Goal: Task Accomplishment & Management: Manage account settings

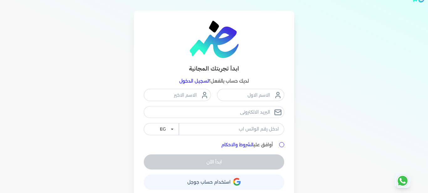
scroll to position [21, 0]
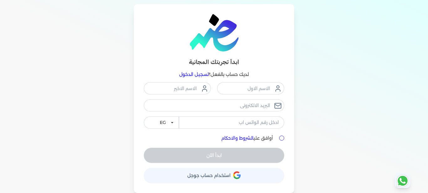
click at [181, 75] on link "تسجيل الدخول" at bounding box center [193, 74] width 29 height 6
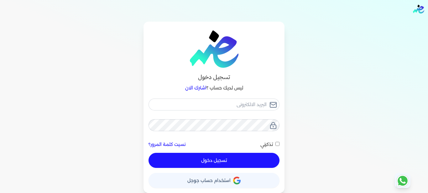
scroll to position [3, 0]
type input "[EMAIL_ADDRESS][DOMAIN_NAME]"
click at [216, 160] on button "تسجيل دخول" at bounding box center [214, 160] width 131 height 15
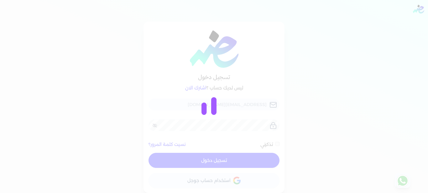
checkbox input "false"
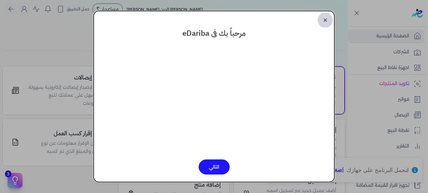
click at [331, 22] on link "✕" at bounding box center [325, 20] width 15 height 15
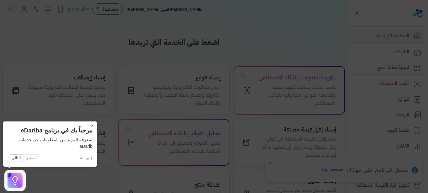
click at [92, 127] on button "×" at bounding box center [92, 125] width 10 height 9
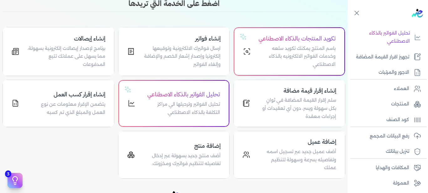
scroll to position [146, 0]
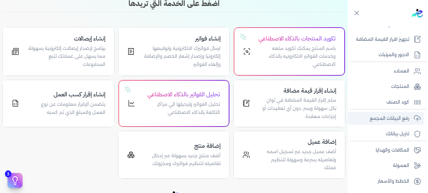
click at [375, 119] on p "رفع البيانات المجمع" at bounding box center [390, 118] width 40 height 8
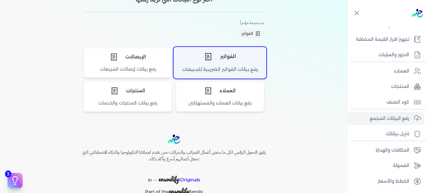
click at [230, 54] on div "الفواتير" at bounding box center [220, 56] width 92 height 19
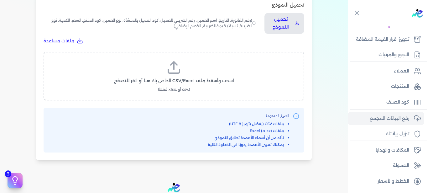
scroll to position [229, 0]
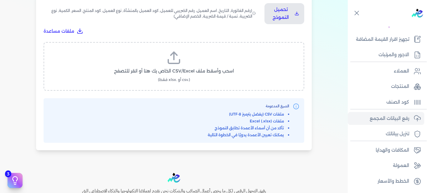
click at [171, 71] on span "اسحب وأسقط ملف CSV/Excel الخاص بك هنا أو انقر للتصفح" at bounding box center [174, 71] width 120 height 7
click at [0, 0] on input "اسحب وأسقط ملف CSV/Excel الخاص بك هنا أو انقر للتصفح (.csv أو .xlsx فقط)" at bounding box center [0, 0] width 0 height 0
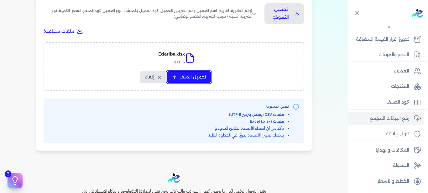
click at [185, 74] on span "تحميل الملف" at bounding box center [193, 77] width 26 height 7
select select "رقم الفاتورة"
select select "أسم العميل"
select select "الرقم الضريبي"
select select "وصف البند"
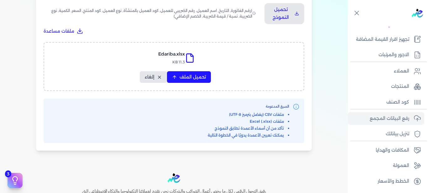
select select "سيريال المنتج"
select select "السعر"
select select "الكمية"
select select "نوع الضريبة"
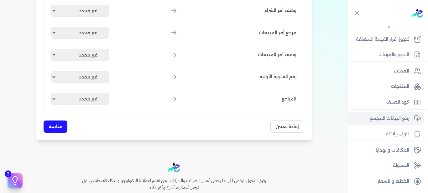
scroll to position [837, 0]
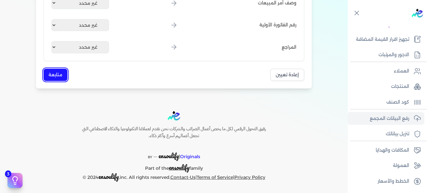
click at [57, 72] on button "متابعة" at bounding box center [56, 75] width 24 height 12
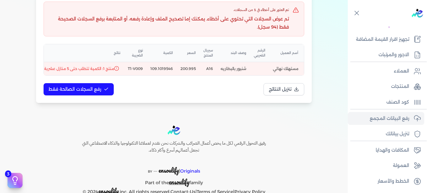
scroll to position [0, -39]
click at [218, 69] on td "شنيور بالبطاريه" at bounding box center [209, 68] width 17 height 13
click at [77, 70] on span "منتج 1: الكمية تتطلب حتى 5 منازل عشرية" at bounding box center [80, 69] width 70 height 6
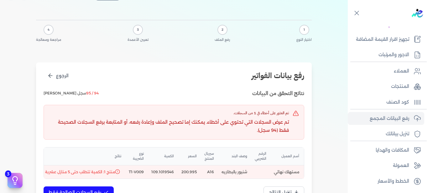
scroll to position [0, 0]
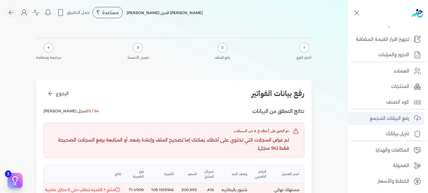
click at [379, 117] on p "رفع البيانات المجمع" at bounding box center [390, 118] width 40 height 8
click at [388, 119] on p "رفع البيانات المجمع" at bounding box center [390, 118] width 40 height 8
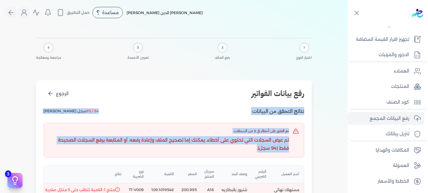
drag, startPoint x: 6, startPoint y: 96, endPoint x: 0, endPoint y: 128, distance: 32.5
click at [10, 164] on div "1 اختيار النوع 2 رفع الملف 3 تعيين الأعمدة 4 مراجعة ومعالجة رفع بيانات الفواتير…" at bounding box center [174, 129] width 348 height 209
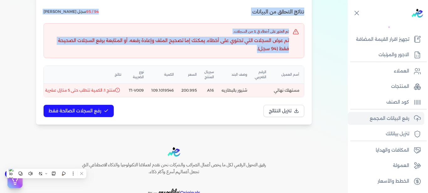
scroll to position [141, 0]
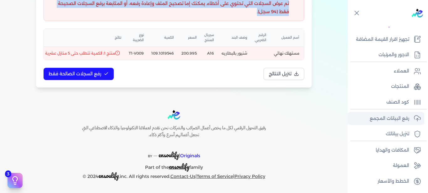
click at [404, 116] on p "رفع البيانات المجمع" at bounding box center [390, 118] width 40 height 8
click at [399, 85] on p "المنتجات" at bounding box center [400, 86] width 18 height 8
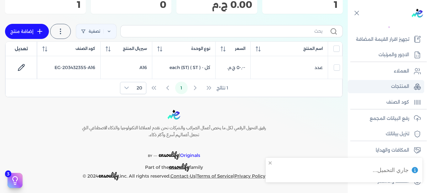
scroll to position [72, 0]
click at [405, 123] on link "رفع البيانات المجمع" at bounding box center [386, 118] width 77 height 13
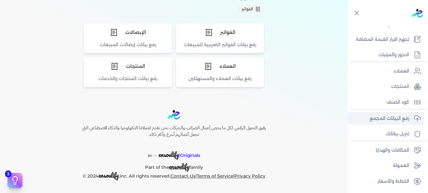
scroll to position [67, 0]
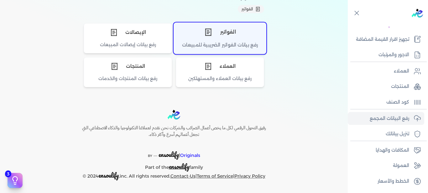
click at [191, 26] on div "الفواتير" at bounding box center [220, 32] width 92 height 19
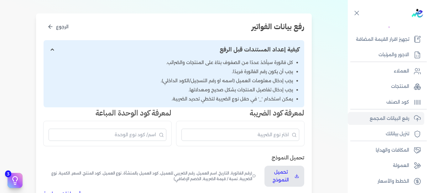
scroll to position [114, 0]
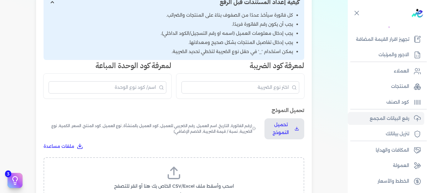
drag, startPoint x: 3, startPoint y: 85, endPoint x: 1, endPoint y: 165, distance: 80.3
click at [2, 166] on div "Toggle Navigation الاسعار العمولات مساعدة خدمة العملاء دليل المستخدم تسجيل الدخ…" at bounding box center [174, 96] width 348 height 193
click at [160, 172] on label "اسحب وأسقط ملف CSV/Excel الخاص بك هنا أو انقر للتصفح (.csv أو .xlsx فقط)" at bounding box center [174, 181] width 245 height 32
click at [0, 0] on input "اسحب وأسقط ملف CSV/Excel الخاص بك هنا أو انقر للتصفح (.csv أو .xlsx فقط)" at bounding box center [0, 0] width 0 height 0
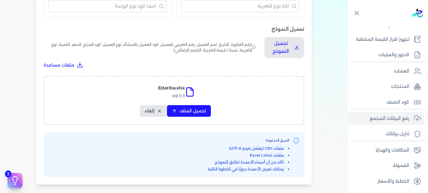
scroll to position [293, 0]
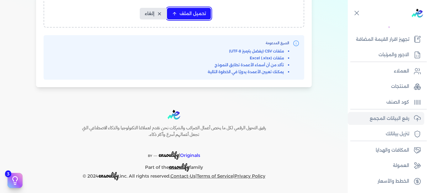
click at [189, 12] on span "تحميل الملف" at bounding box center [193, 13] width 26 height 7
select select "رقم الفاتورة"
select select "أسم العميل"
select select "الرقم الضريبي"
select select "وصف البند"
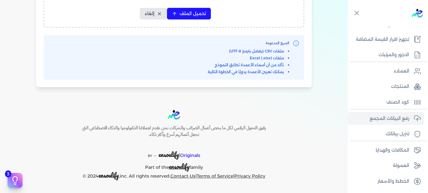
select select "سيريال المنتج"
select select "السعر"
select select "الكمية"
select select "نوع الضريبة"
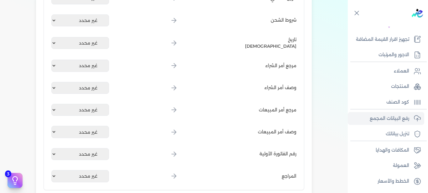
scroll to position [837, 0]
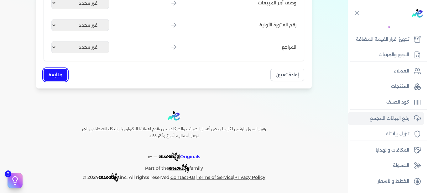
click at [53, 71] on button "متابعة" at bounding box center [56, 75] width 24 height 12
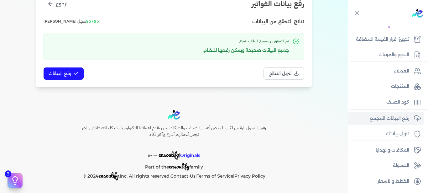
scroll to position [90, 0]
click at [63, 75] on span "رفع البيانات" at bounding box center [60, 73] width 23 height 7
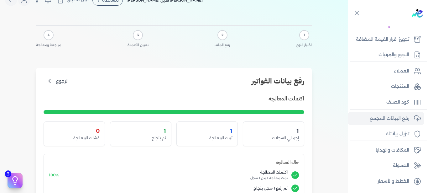
scroll to position [0, 0]
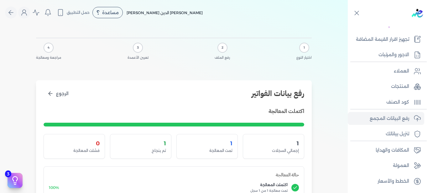
click at [294, 145] on div "1" at bounding box center [273, 143] width 51 height 8
click at [396, 115] on p "رفع البيانات المجمع" at bounding box center [390, 118] width 40 height 8
click at [21, 14] on button "Global" at bounding box center [24, 13] width 12 height 12
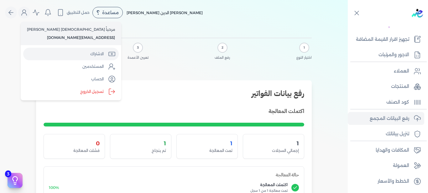
click at [75, 57] on link "الاشتراك" at bounding box center [71, 54] width 96 height 13
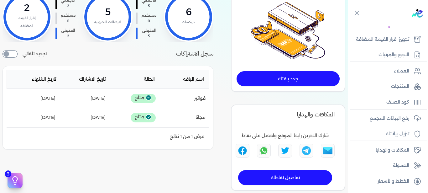
scroll to position [82, 0]
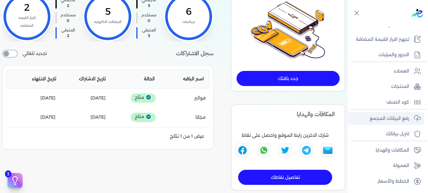
click at [401, 119] on p "رفع البيانات المجمع" at bounding box center [390, 118] width 40 height 8
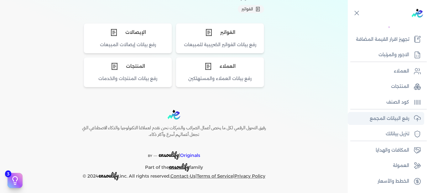
scroll to position [67, 0]
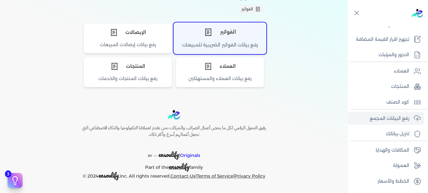
click at [215, 44] on div "رفع بيانات الفواتير الضريبية للمبيعات" at bounding box center [220, 47] width 92 height 12
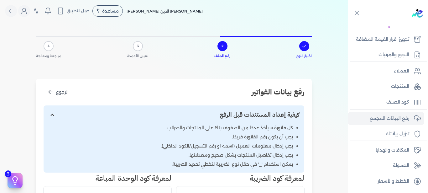
scroll to position [0, 0]
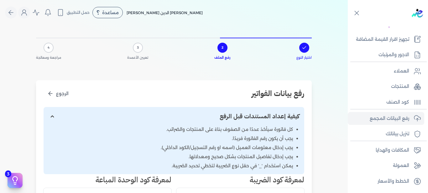
click at [139, 45] on span "3" at bounding box center [138, 47] width 2 height 5
click at [136, 50] on div "3" at bounding box center [138, 48] width 10 height 10
click at [393, 72] on link "العملاء" at bounding box center [386, 71] width 77 height 13
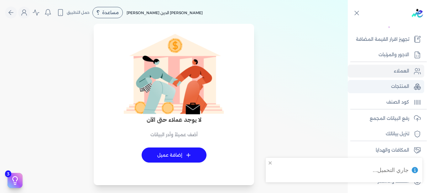
click at [397, 87] on p "المنتجات" at bounding box center [400, 86] width 18 height 8
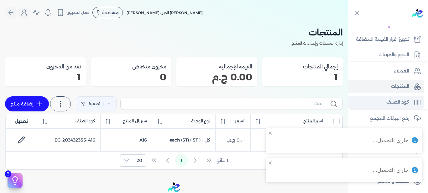
click at [402, 103] on p "كود الصنف" at bounding box center [398, 102] width 23 height 8
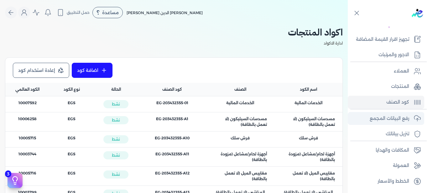
click at [394, 119] on p "رفع البيانات المجمع" at bounding box center [390, 118] width 40 height 8
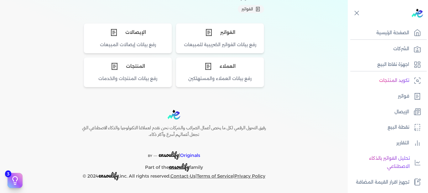
scroll to position [1, 0]
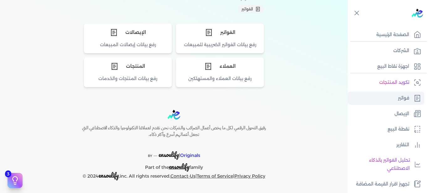
click at [385, 95] on link "فواتير" at bounding box center [386, 98] width 77 height 13
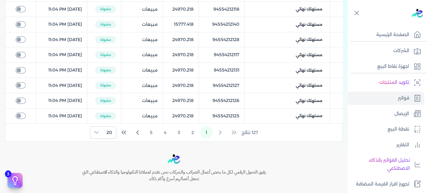
scroll to position [314, 0]
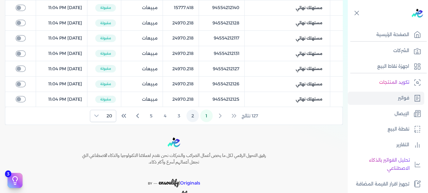
click at [193, 116] on button "2" at bounding box center [193, 115] width 13 height 13
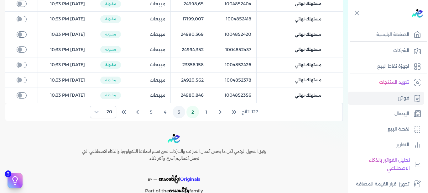
click at [181, 110] on button "3" at bounding box center [179, 112] width 13 height 13
click at [212, 110] on button "1" at bounding box center [206, 112] width 13 height 13
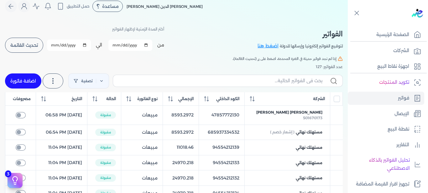
scroll to position [3, 0]
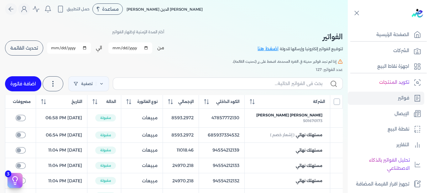
click at [336, 101] on input "All items unselected" at bounding box center [337, 101] width 6 height 6
click at [337, 102] on input "All items unselected" at bounding box center [337, 101] width 6 height 6
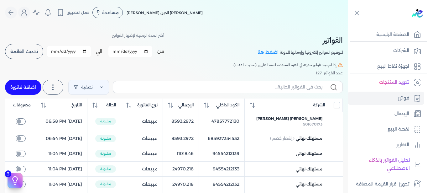
click at [16, 51] on span "تحديث القائمة" at bounding box center [24, 51] width 28 height 4
click at [28, 57] on button "تحديث القائمة" at bounding box center [24, 51] width 38 height 15
click at [15, 50] on span "تحديث القائمة" at bounding box center [24, 51] width 28 height 4
checkbox input "true"
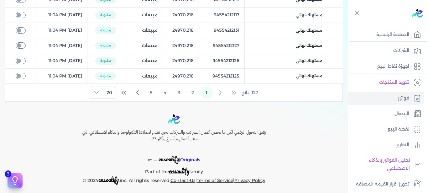
scroll to position [339, 0]
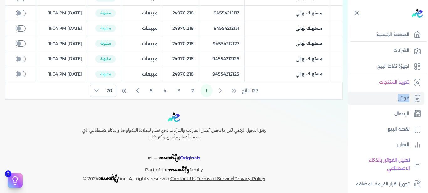
drag, startPoint x: 351, startPoint y: 75, endPoint x: 350, endPoint y: 101, distance: 26.3
click at [350, 103] on nav "الصفحة الرئيسية الشركات اجهزة نقاط البيع تكويد المنتجات فواتير الإيصال نقطة الب…" at bounding box center [388, 108] width 80 height 164
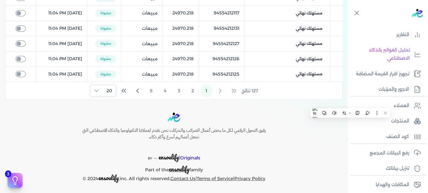
scroll to position [112, 0]
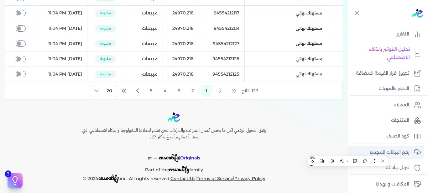
click at [406, 151] on p "رفع البيانات المجمع" at bounding box center [390, 152] width 40 height 8
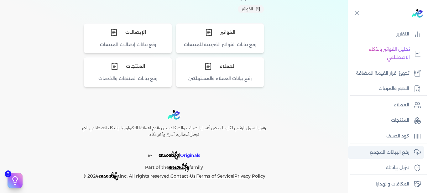
scroll to position [67, 0]
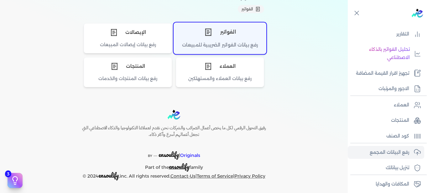
click at [236, 31] on div "الفواتير" at bounding box center [220, 32] width 92 height 19
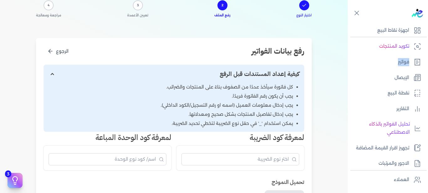
scroll to position [0, 0]
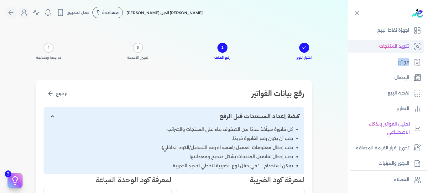
click at [389, 50] on p "تكويد المنتجات" at bounding box center [394, 46] width 30 height 8
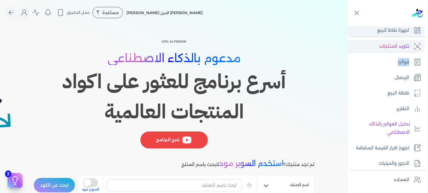
click at [391, 33] on p "اجهزة نقاط البيع" at bounding box center [394, 30] width 32 height 8
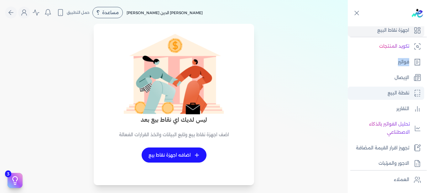
click at [401, 89] on p "نقطة البيع" at bounding box center [399, 93] width 22 height 8
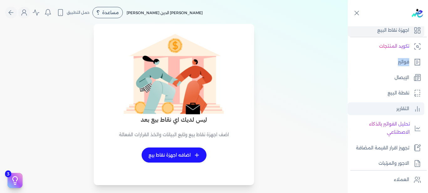
click at [399, 108] on p "التقارير" at bounding box center [403, 109] width 13 height 8
select select "EGP"
select select "EGS"
select select "B"
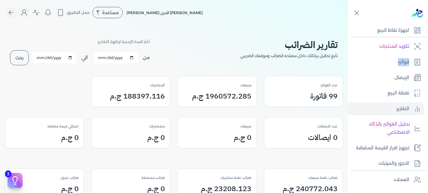
click at [134, 56] on input "2025-08-01" at bounding box center [116, 57] width 44 height 11
type input "[DATE]"
click at [72, 57] on input "2025-08-31" at bounding box center [55, 57] width 44 height 11
type input "[DATE]"
click at [23, 59] on button "بحث" at bounding box center [19, 57] width 19 height 15
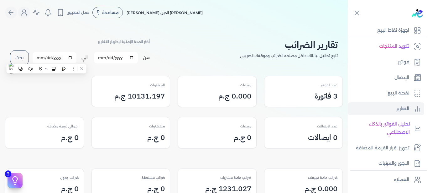
click at [309, 94] on div "3 فاتورة" at bounding box center [304, 95] width 68 height 11
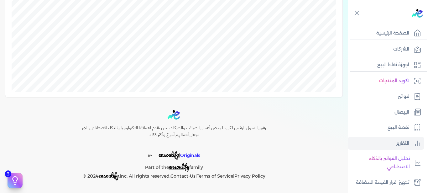
scroll to position [1, 0]
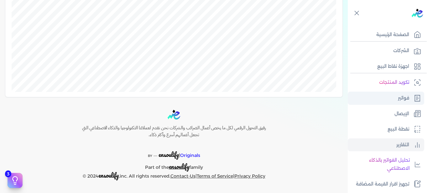
click at [393, 96] on link "فواتير" at bounding box center [386, 98] width 77 height 13
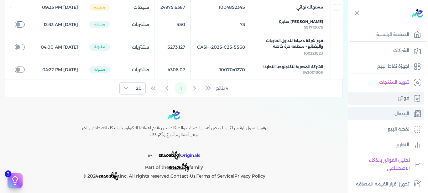
scroll to position [132, 0]
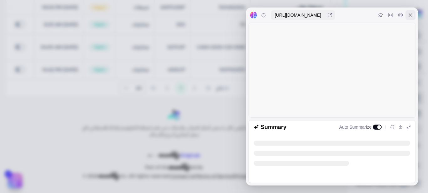
click at [411, 14] on icon at bounding box center [410, 15] width 5 height 5
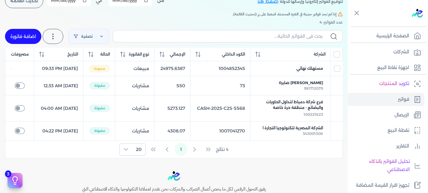
scroll to position [49, 0]
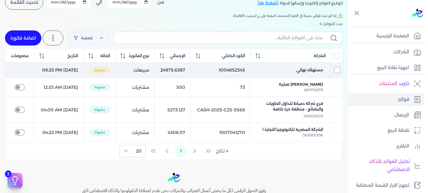
click at [337, 73] on input "checkbox" at bounding box center [337, 70] width 6 height 6
checkbox input "true"
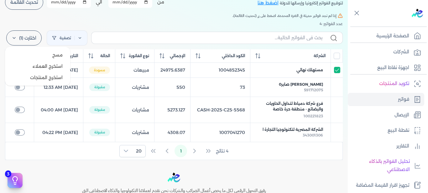
click at [17, 39] on icon at bounding box center [14, 37] width 5 height 5
click at [47, 52] on button "مسح" at bounding box center [38, 54] width 60 height 11
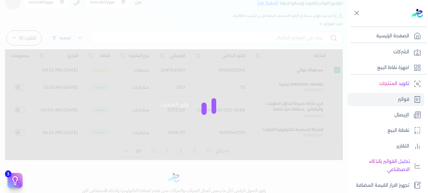
checkbox input "false"
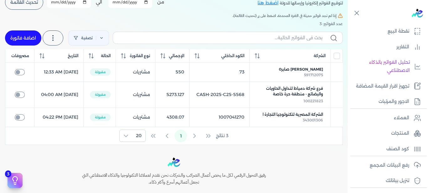
scroll to position [110, 0]
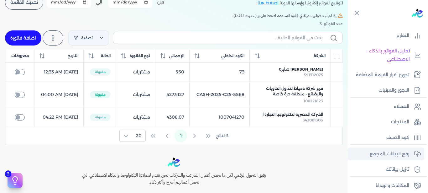
click at [380, 155] on p "رفع البيانات المجمع" at bounding box center [390, 154] width 40 height 8
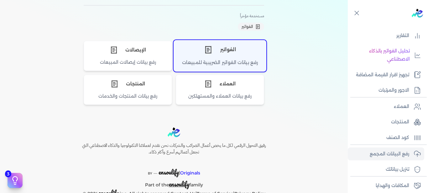
click at [218, 57] on div "الفواتير" at bounding box center [220, 49] width 92 height 19
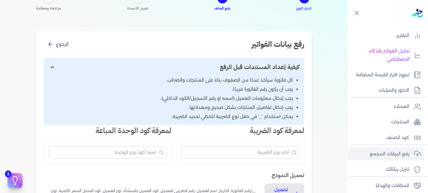
scroll to position [97, 0]
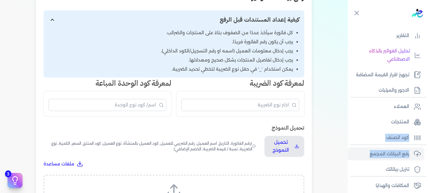
drag, startPoint x: 350, startPoint y: 122, endPoint x: 350, endPoint y: 147, distance: 25.1
click at [350, 147] on nav "الصفحة الرئيسية الشركات اجهزة نقاط البيع تكويد المنتجات فواتير الإيصال نقطة الب…" at bounding box center [388, 108] width 80 height 164
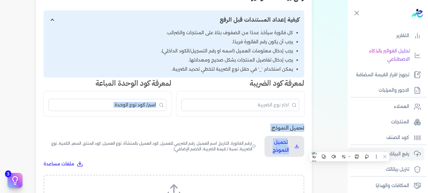
drag, startPoint x: 3, startPoint y: 105, endPoint x: 3, endPoint y: 135, distance: 30.4
click at [3, 135] on div "اختيار النوع 2 رفع الملف 3 تعيين الأعمدة 4 مراجعة ومعالجة رفع بيانات الفواتير ا…" at bounding box center [174, 111] width 348 height 364
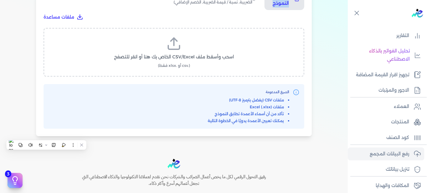
scroll to position [265, 0]
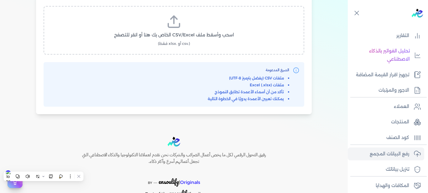
click at [187, 39] on label "اسحب وأسقط ملف CSV/Excel الخاص بك هنا أو انقر للتصفح (.csv أو .xlsx فقط)" at bounding box center [174, 30] width 245 height 32
click at [0, 0] on input "اسحب وأسقط ملف CSV/Excel الخاص بك هنا أو انقر للتصفح (.csv أو .xlsx فقط)" at bounding box center [0, 0] width 0 height 0
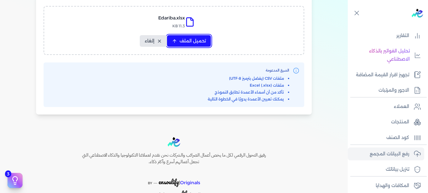
click at [186, 43] on span "تحميل الملف" at bounding box center [193, 41] width 26 height 7
select select "رقم الفاتورة"
select select "أسم العميل"
select select "الرقم الضريبي"
select select "وصف البند"
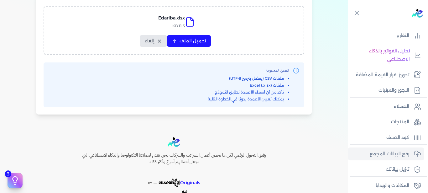
select select "سيريال المنتج"
select select "السعر"
select select "الكمية"
select select "نوع الضريبة"
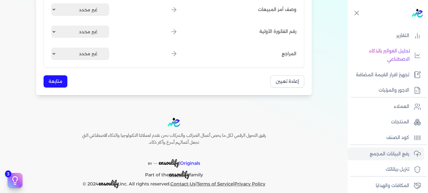
scroll to position [837, 0]
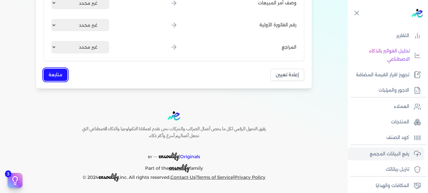
click at [54, 73] on button "متابعة" at bounding box center [56, 75] width 24 height 12
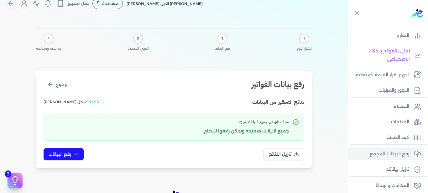
scroll to position [0, 0]
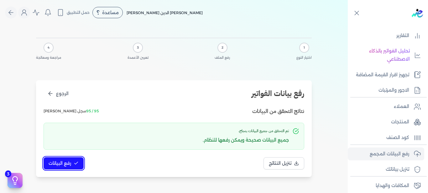
click at [74, 163] on button "رفع البيانات" at bounding box center [64, 163] width 40 height 12
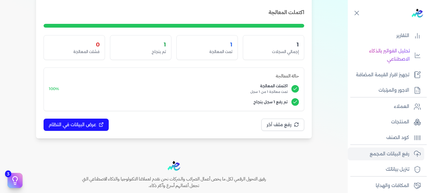
scroll to position [103, 0]
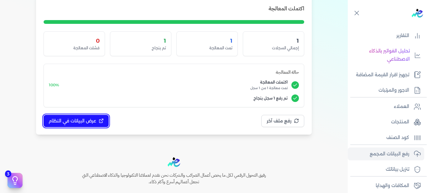
click at [71, 121] on span "عرض البيانات في النظام" at bounding box center [73, 121] width 48 height 7
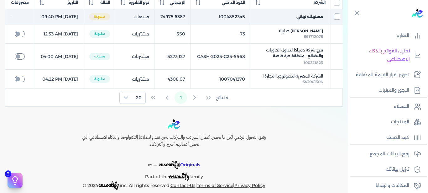
click at [335, 20] on input "checkbox" at bounding box center [337, 16] width 6 height 6
checkbox input "true"
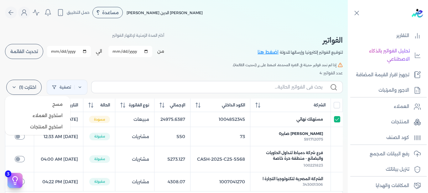
click at [23, 86] on label "اختارت (1)" at bounding box center [23, 87] width 35 height 15
click at [44, 106] on button "مسح" at bounding box center [38, 103] width 60 height 11
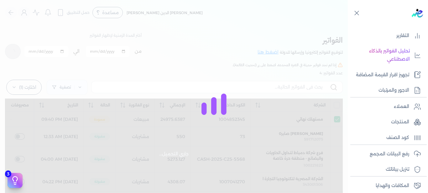
checkbox input "false"
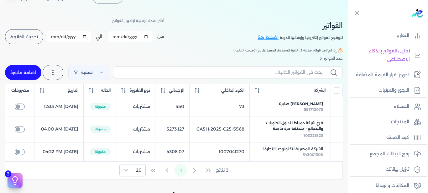
scroll to position [29, 0]
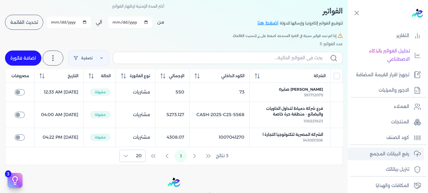
click at [392, 151] on p "رفع البيانات المجمع" at bounding box center [390, 154] width 40 height 8
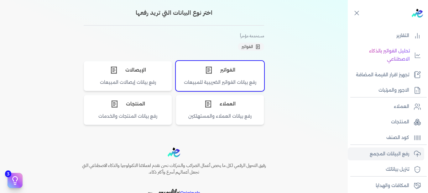
drag, startPoint x: 235, startPoint y: 82, endPoint x: 11, endPoint y: 141, distance: 231.4
click at [235, 82] on div "رفع بيانات الفواتير الضريبية للمبيعات" at bounding box center [220, 85] width 88 height 12
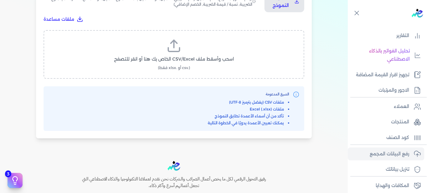
scroll to position [247, 0]
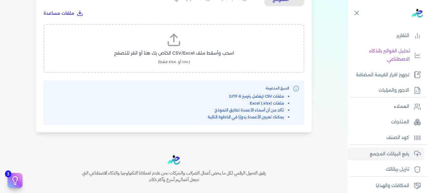
click at [195, 58] on label "اسحب وأسقط ملف CSV/Excel الخاص بك هنا أو انقر للتصفح (.csv أو .xlsx فقط)" at bounding box center [174, 48] width 245 height 32
click at [0, 0] on input "اسحب وأسقط ملف CSV/Excel الخاص بك هنا أو انقر للتصفح (.csv أو .xlsx فقط)" at bounding box center [0, 0] width 0 height 0
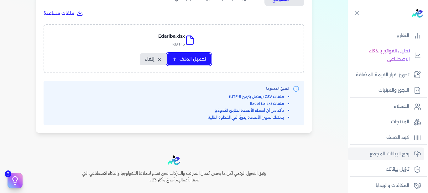
click at [188, 61] on span "تحميل الملف" at bounding box center [193, 59] width 26 height 7
select select "رقم الفاتورة"
select select "أسم العميل"
select select "الرقم الضريبي"
select select "وصف البند"
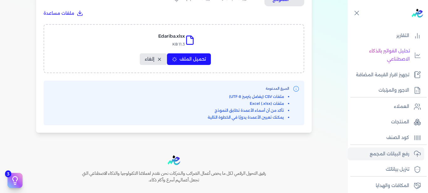
select select "سيريال المنتج"
select select "السعر"
select select "الكمية"
select select "نوع الضريبة"
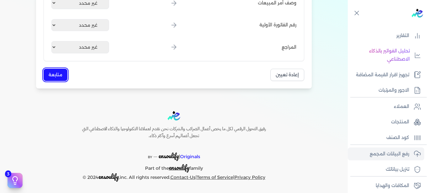
click at [52, 71] on button "متابعة" at bounding box center [56, 75] width 24 height 12
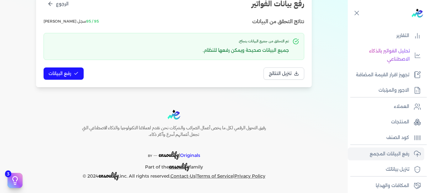
scroll to position [90, 0]
click at [86, 20] on span "95 / 95" at bounding box center [92, 21] width 13 height 5
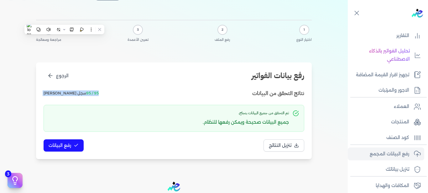
scroll to position [17, 0]
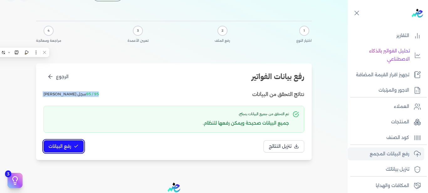
click at [78, 147] on icon at bounding box center [76, 146] width 5 height 5
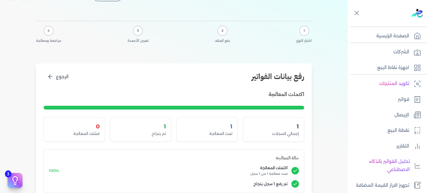
scroll to position [0, 0]
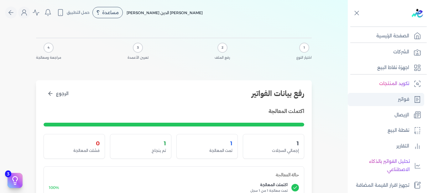
click at [395, 104] on link "فواتير" at bounding box center [386, 99] width 77 height 13
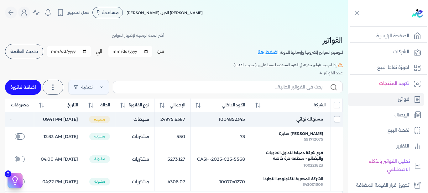
click at [337, 122] on input "checkbox" at bounding box center [337, 119] width 6 height 6
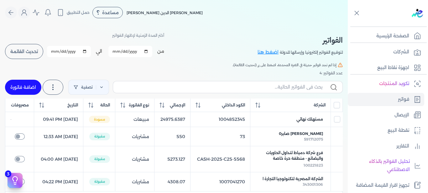
checkbox input "true"
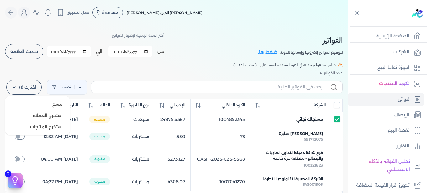
click at [37, 88] on label "اختارت (1)" at bounding box center [23, 87] width 35 height 15
click at [33, 103] on button "مسح" at bounding box center [38, 103] width 60 height 11
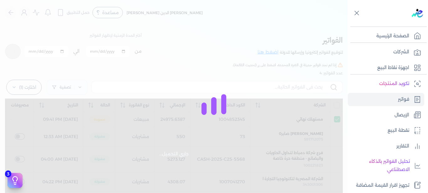
checkbox input "false"
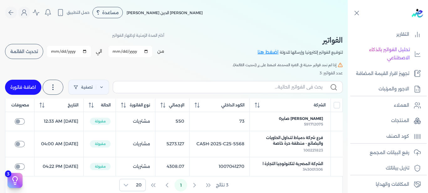
scroll to position [113, 0]
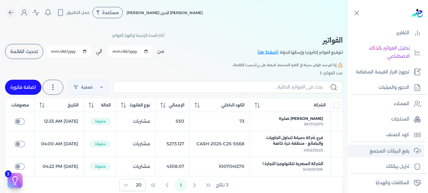
click at [363, 151] on link "رفع البيانات المجمع" at bounding box center [386, 151] width 77 height 13
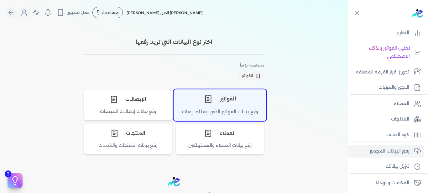
click at [243, 102] on div "الفواتير" at bounding box center [220, 98] width 92 height 19
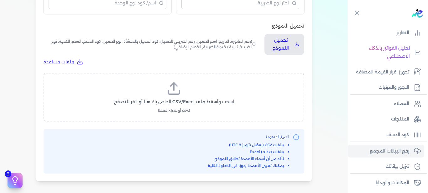
scroll to position [199, 0]
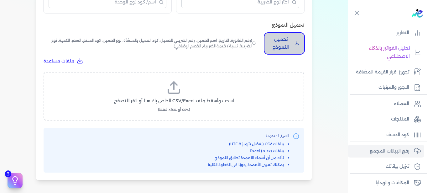
click at [277, 48] on p "تحميل النموذج" at bounding box center [281, 43] width 23 height 16
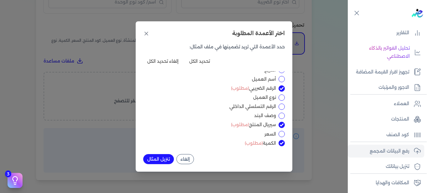
scroll to position [4, 0]
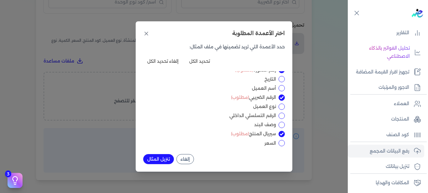
click at [282, 87] on input "أسم العميل" at bounding box center [282, 88] width 6 height 6
checkbox input "true"
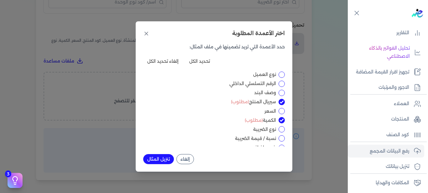
scroll to position [44, 0]
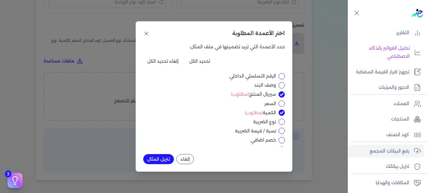
click at [282, 102] on input "السعر" at bounding box center [282, 103] width 6 height 6
checkbox input "true"
click at [283, 85] on input "وصف البند" at bounding box center [282, 85] width 6 height 6
checkbox input "true"
drag, startPoint x: 164, startPoint y: 160, endPoint x: 169, endPoint y: 154, distance: 7.8
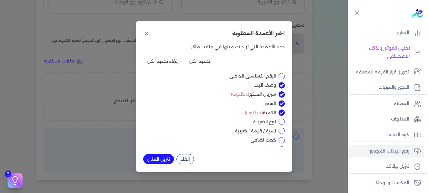
click at [164, 159] on button "تنزيل المثال" at bounding box center [158, 159] width 31 height 10
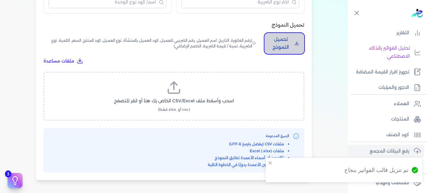
click at [289, 38] on p "تحميل النموذج" at bounding box center [281, 43] width 23 height 16
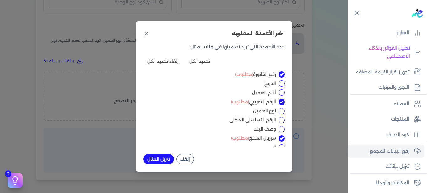
click at [279, 94] on input "أسم العميل" at bounding box center [282, 92] width 6 height 6
checkbox input "true"
click at [281, 129] on input "وصف البند" at bounding box center [282, 129] width 6 height 6
checkbox input "true"
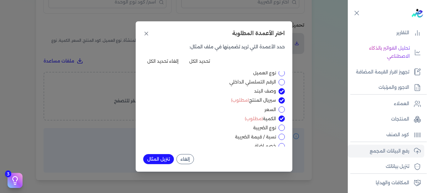
scroll to position [41, 0]
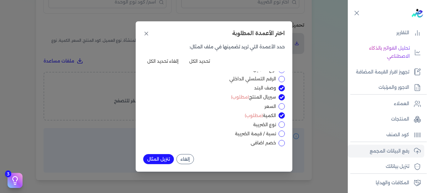
click at [280, 125] on input "نوع الضريبة" at bounding box center [282, 124] width 6 height 6
checkbox input "true"
click at [279, 108] on input "السعر" at bounding box center [282, 106] width 6 height 6
checkbox input "true"
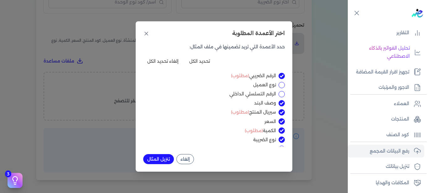
scroll to position [35, 0]
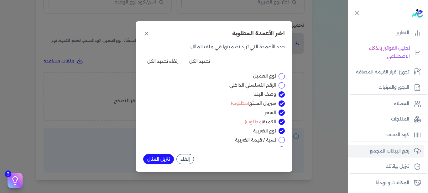
click at [163, 161] on button "تنزيل المثال" at bounding box center [158, 159] width 31 height 10
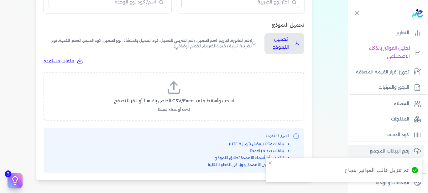
click at [171, 105] on label "اسحب وأسقط ملف CSV/Excel الخاص بك هنا أو انقر للتصفح (.csv أو .xlsx فقط)" at bounding box center [174, 96] width 245 height 32
click at [0, 0] on input "اسحب وأسقط ملف CSV/Excel الخاص بك هنا أو انقر للتصفح (.csv أو .xlsx فقط)" at bounding box center [0, 0] width 0 height 0
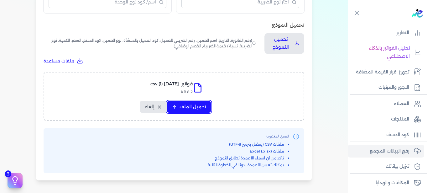
click at [182, 103] on span "تحميل الملف" at bounding box center [193, 106] width 26 height 7
select select "رقم الفاتورة"
select select "أسم العميل"
select select "الرقم الضريبي"
select select "وصف البند"
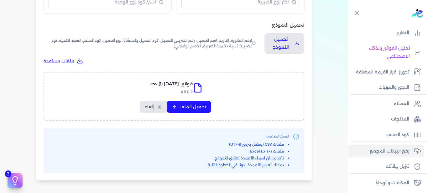
select select "سيريال المنتج"
select select "السعر"
select select "الكمية"
select select "نوع الضريبة"
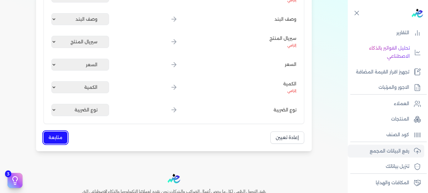
click at [46, 136] on button "متابعة" at bounding box center [56, 137] width 24 height 12
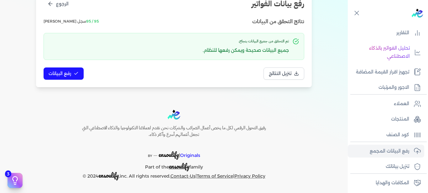
scroll to position [90, 0]
click at [63, 76] on span "رفع البيانات" at bounding box center [60, 73] width 23 height 7
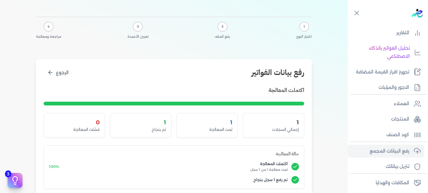
scroll to position [0, 0]
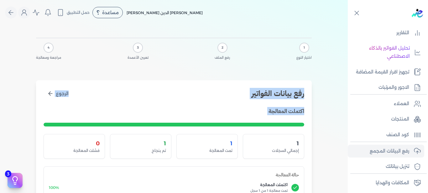
drag, startPoint x: 347, startPoint y: 98, endPoint x: 348, endPoint y: 135, distance: 37.0
click at [348, 135] on div "1 اختيار النوع 2 رفع الملف 3 تعيين الأعمدة 4 مراجعة ومعالجة رفع بيانات الفواتير…" at bounding box center [174, 136] width 348 height 222
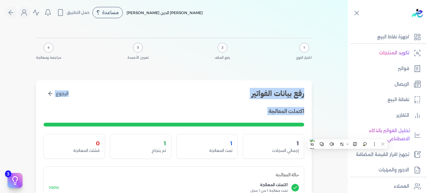
scroll to position [28, 0]
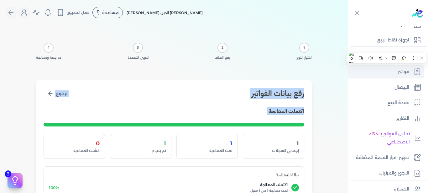
click at [371, 71] on link "فواتير" at bounding box center [386, 71] width 77 height 13
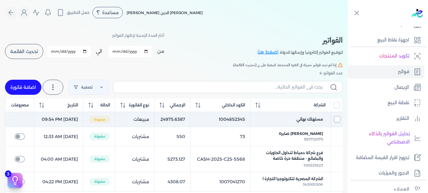
click at [336, 122] on input "checkbox" at bounding box center [337, 119] width 6 height 6
checkbox input "true"
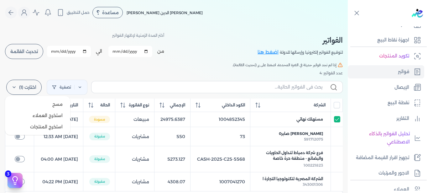
click at [31, 88] on label "اختارت (1)" at bounding box center [23, 87] width 35 height 15
click at [37, 106] on button "مسح" at bounding box center [38, 103] width 60 height 11
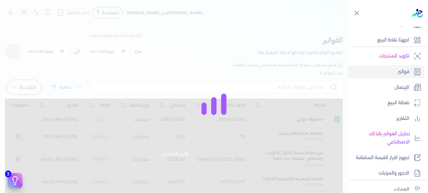
checkbox input "false"
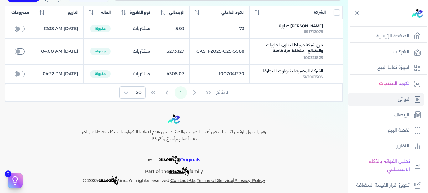
scroll to position [111, 0]
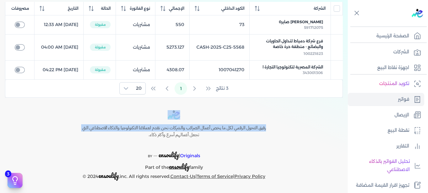
drag, startPoint x: 6, startPoint y: 123, endPoint x: 7, endPoint y: 113, distance: 10.2
click at [7, 113] on div "رفيق التحول الرقمي لكل ما يخص أعمال الضرائب والشركات نحن نقدم لعملائنا التكنولو…" at bounding box center [174, 145] width 348 height 71
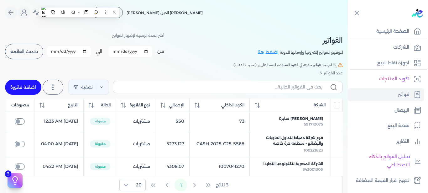
scroll to position [0, 0]
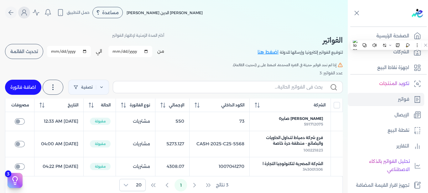
click at [24, 9] on icon "Global" at bounding box center [24, 13] width 8 height 8
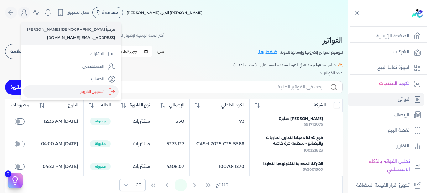
click at [62, 88] on label "تسجيل الخروج" at bounding box center [71, 91] width 96 height 13
click at [348, 25] on input "Close" at bounding box center [348, 25] width 0 height 0
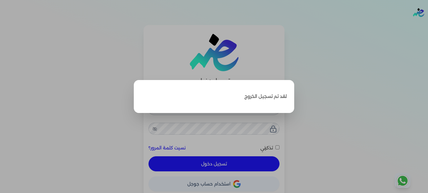
type input "[EMAIL_ADDRESS][DOMAIN_NAME]"
click at [239, 162] on label "Close" at bounding box center [214, 96] width 428 height 193
click at [428, 25] on input "Close" at bounding box center [428, 25] width 0 height 0
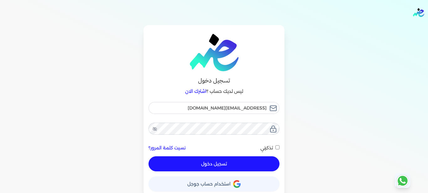
click at [239, 162] on button "تسجيل دخول" at bounding box center [214, 163] width 131 height 15
checkbox input "false"
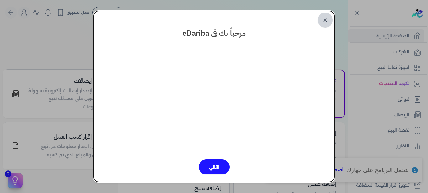
click at [324, 18] on link "✕" at bounding box center [325, 20] width 15 height 15
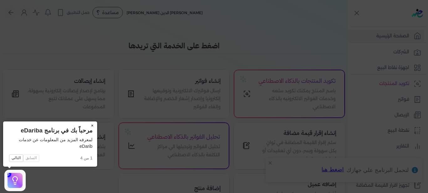
click at [92, 125] on button "×" at bounding box center [92, 125] width 10 height 9
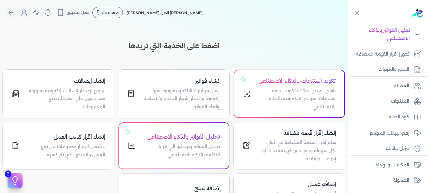
scroll to position [133, 0]
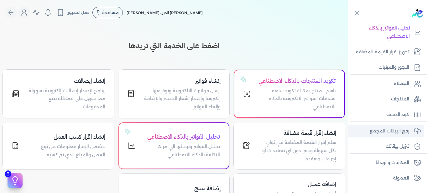
click at [369, 130] on link "رفع البيانات المجمع" at bounding box center [386, 130] width 77 height 13
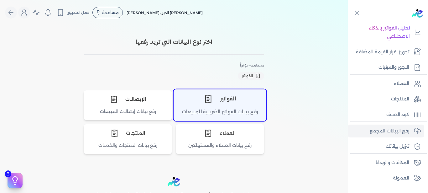
click at [221, 105] on div "الفواتير" at bounding box center [220, 98] width 92 height 19
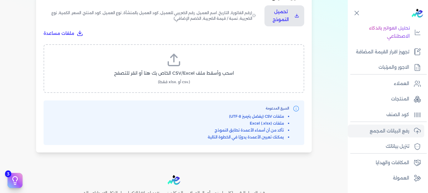
scroll to position [234, 0]
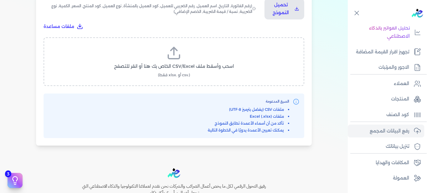
click at [171, 67] on span "اسحب وأسقط ملف CSV/Excel الخاص بك هنا أو انقر للتصفح" at bounding box center [174, 66] width 120 height 7
click at [0, 0] on input "اسحب وأسقط ملف CSV/Excel الخاص بك هنا أو انقر للتصفح (.csv أو .xlsx فقط)" at bounding box center [0, 0] width 0 height 0
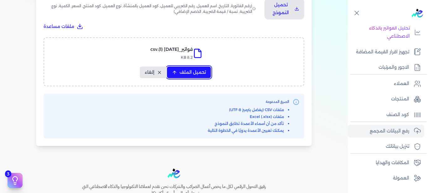
click at [182, 74] on span "تحميل الملف" at bounding box center [193, 72] width 26 height 7
select select "رقم الفاتورة"
select select "أسم العميل"
select select "الرقم الضريبي"
select select "وصف البند"
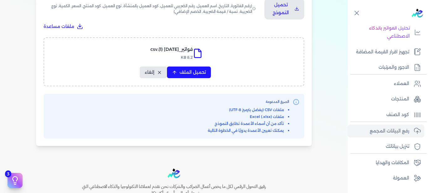
select select "سيريال المنتج"
select select "السعر"
select select "الكمية"
select select "نوع الضريبة"
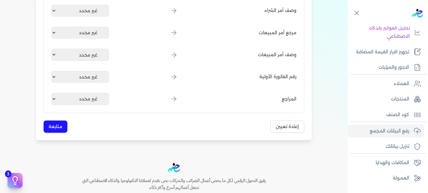
scroll to position [837, 0]
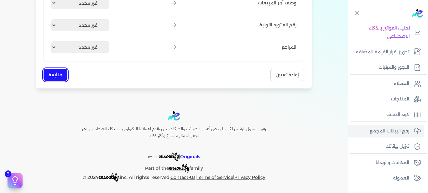
click at [55, 73] on button "متابعة" at bounding box center [56, 75] width 24 height 12
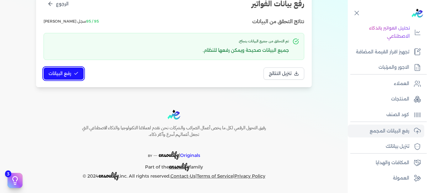
click at [66, 72] on span "رفع البيانات" at bounding box center [60, 73] width 23 height 7
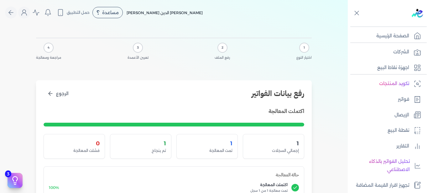
scroll to position [55, 0]
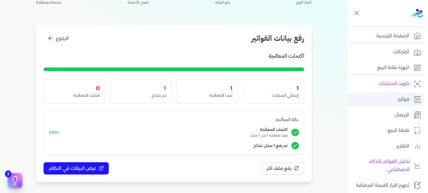
click at [403, 98] on p "فواتير" at bounding box center [403, 99] width 11 height 8
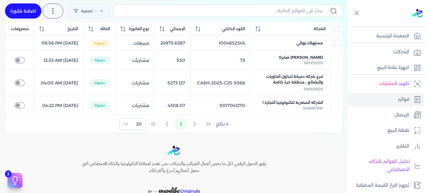
scroll to position [78, 0]
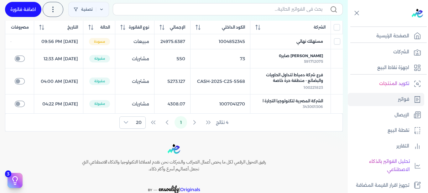
drag, startPoint x: 3, startPoint y: 59, endPoint x: 0, endPoint y: 52, distance: 6.8
click at [0, 51] on div "Toggle Navigation الاسعار العمولات مساعدة خدمة العملاء دليل المستخدم تسجيل الدخ…" at bounding box center [174, 96] width 348 height 193
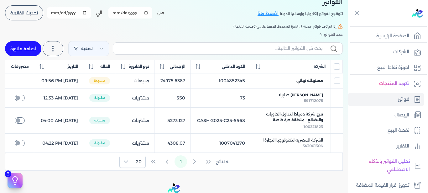
scroll to position [35, 0]
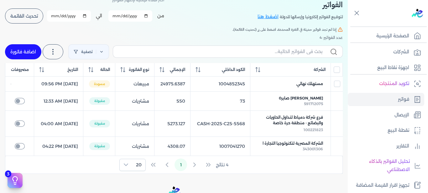
click at [23, 17] on span "تحديث القائمة" at bounding box center [24, 16] width 28 height 4
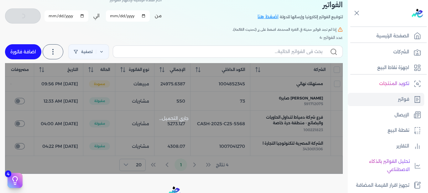
checkbox input "false"
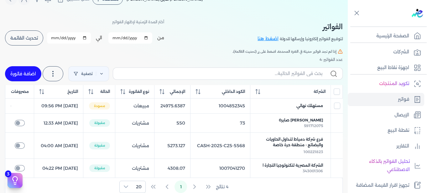
scroll to position [0, 0]
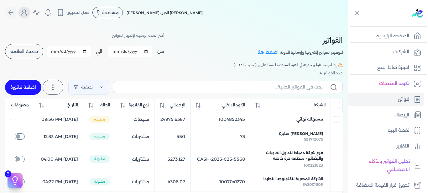
click at [30, 11] on button "Global" at bounding box center [24, 13] width 12 height 12
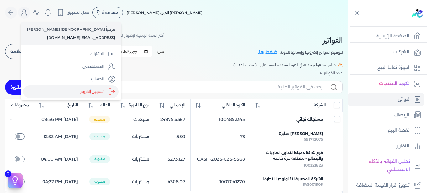
click at [66, 89] on label "تسجيل الخروج" at bounding box center [71, 91] width 96 height 13
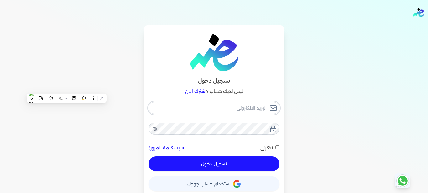
type input "[EMAIL_ADDRESS][DOMAIN_NAME]"
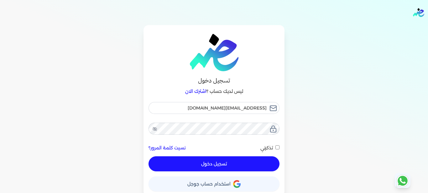
click at [256, 166] on button "تسجيل دخول" at bounding box center [214, 163] width 131 height 15
checkbox input "false"
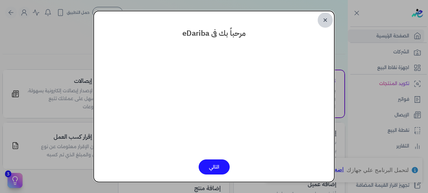
click at [324, 18] on link "✕" at bounding box center [325, 20] width 15 height 15
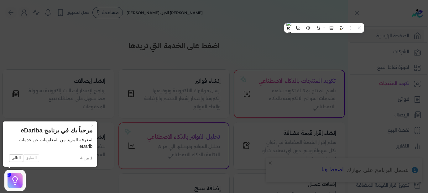
click at [397, 99] on icon at bounding box center [214, 96] width 428 height 193
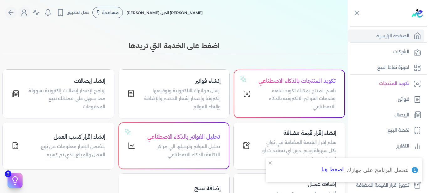
click at [397, 99] on link "فواتير" at bounding box center [386, 99] width 77 height 13
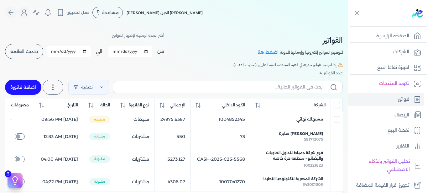
click at [31, 52] on link "الاشتراك" at bounding box center [71, 54] width 96 height 13
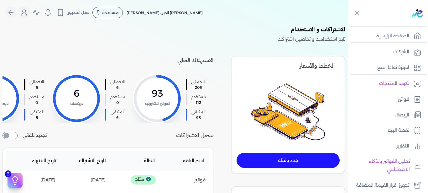
click at [153, 98] on div at bounding box center [157, 98] width 47 height 47
click at [401, 104] on link "فواتير" at bounding box center [386, 99] width 77 height 13
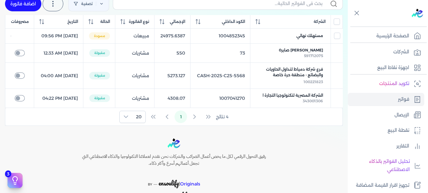
scroll to position [84, 0]
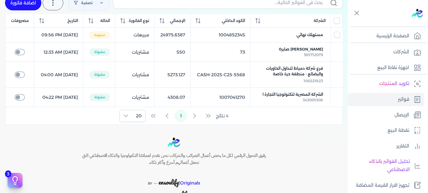
click at [193, 124] on div "4 نتائج 1 20" at bounding box center [173, 116] width 337 height 18
click at [195, 124] on div "4 نتائج 1 20" at bounding box center [173, 116] width 337 height 18
click at [168, 124] on div "4 نتائج 1 20" at bounding box center [173, 116] width 337 height 18
click at [128, 117] on icon at bounding box center [126, 115] width 4 height 3
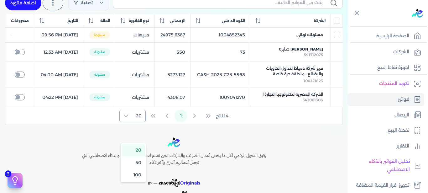
click at [128, 117] on icon at bounding box center [126, 115] width 4 height 3
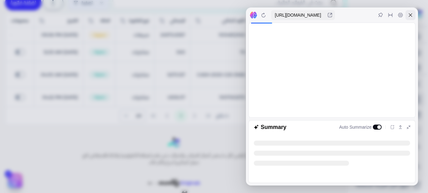
click at [410, 17] on icon at bounding box center [410, 15] width 5 height 5
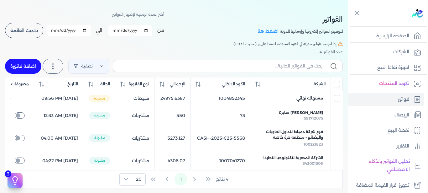
scroll to position [34, 0]
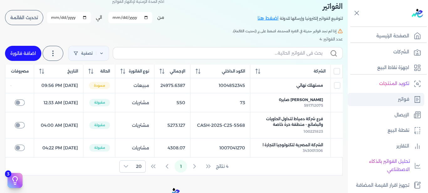
click at [378, 102] on link "فواتير" at bounding box center [386, 99] width 77 height 13
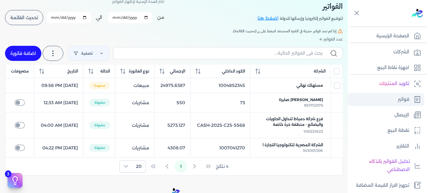
click at [378, 102] on link "فواتير" at bounding box center [386, 99] width 77 height 13
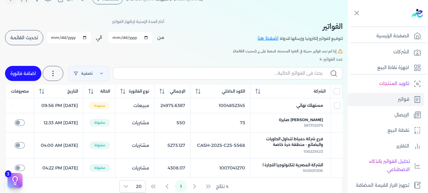
scroll to position [0, 0]
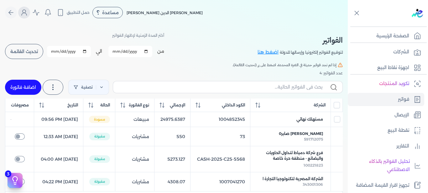
click at [24, 12] on icon "Global" at bounding box center [24, 13] width 8 height 8
click at [27, 13] on icon "Global" at bounding box center [24, 13] width 8 height 8
click at [8, 52] on div "من 2025-09-01 الي 2025-09-30 برجاء تحديد فتره زمنيه برجاء تحديد فتره زمنيه صالح…" at bounding box center [84, 51] width 159 height 16
click at [17, 52] on span "تحديث القائمة" at bounding box center [24, 51] width 28 height 4
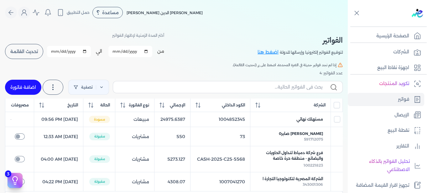
click at [17, 52] on span "تحديث القائمة" at bounding box center [24, 51] width 28 height 4
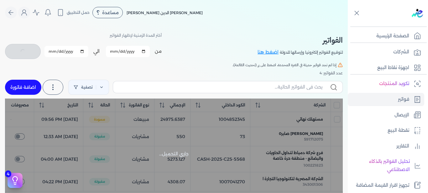
checkbox input "false"
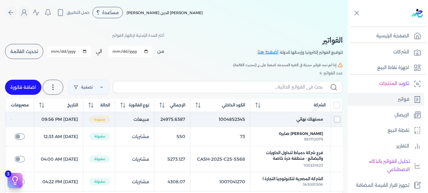
click at [335, 122] on input "checkbox" at bounding box center [337, 119] width 6 height 6
checkbox input "true"
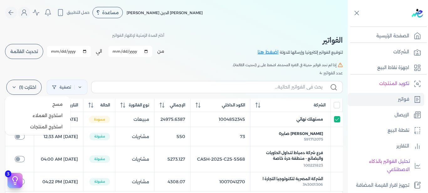
click at [13, 87] on label "اختارت (1)" at bounding box center [23, 87] width 35 height 15
click at [34, 102] on button "مسح" at bounding box center [38, 103] width 60 height 11
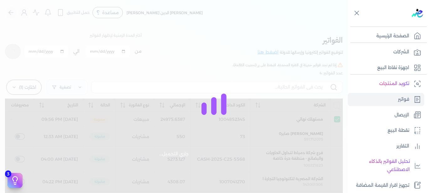
checkbox input "false"
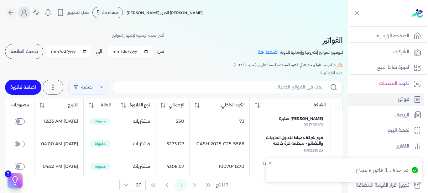
click at [26, 15] on icon "Global" at bounding box center [24, 13] width 8 height 8
click at [27, 15] on icon "Global" at bounding box center [24, 13] width 8 height 8
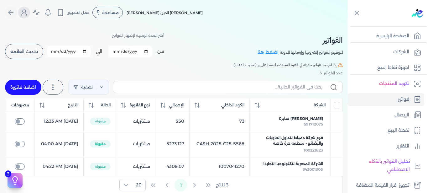
click at [28, 15] on icon "Global" at bounding box center [24, 13] width 8 height 8
click at [26, 13] on circle "Global" at bounding box center [24, 11] width 3 height 3
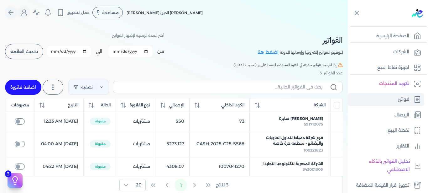
drag, startPoint x: 28, startPoint y: 13, endPoint x: 15, endPoint y: 35, distance: 26.1
click at [15, 37] on div "أختر المدة الزمنية لإظهار الفواتير من 2025-09-01 الي 2025-09-30 برجاء تحديد فتر…" at bounding box center [84, 45] width 159 height 28
click at [24, 15] on icon "Global" at bounding box center [24, 14] width 5 height 3
click at [24, 15] on icon "Global" at bounding box center [24, 13] width 8 height 8
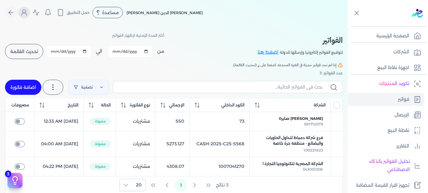
click at [24, 15] on icon "Global" at bounding box center [24, 13] width 8 height 8
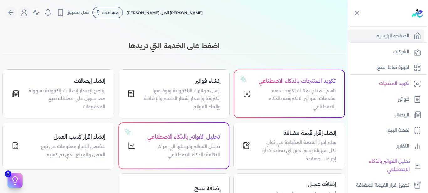
click at [27, 16] on icon "Global" at bounding box center [24, 13] width 8 height 8
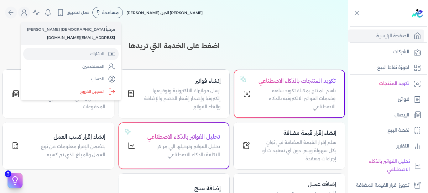
click at [73, 56] on link "الاشتراك" at bounding box center [71, 54] width 96 height 13
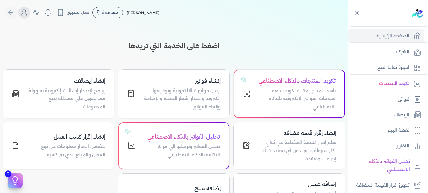
click at [24, 16] on icon "Global" at bounding box center [24, 13] width 8 height 8
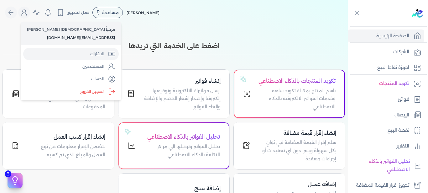
click at [68, 56] on link "الاشتراك" at bounding box center [71, 54] width 96 height 13
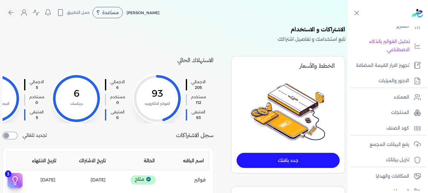
scroll to position [121, 0]
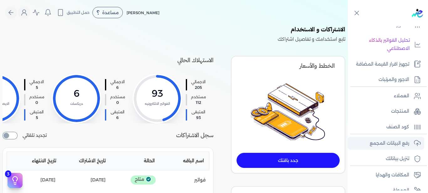
click at [378, 143] on p "رفع البيانات المجمع" at bounding box center [390, 143] width 40 height 8
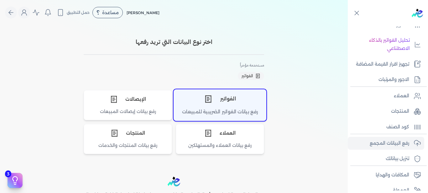
click at [202, 110] on div "رفع بيانات الفواتير الضريبية للمبيعات" at bounding box center [220, 114] width 92 height 12
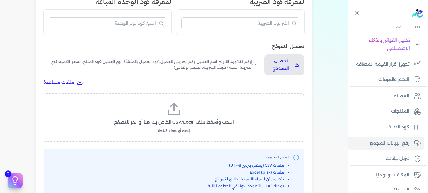
scroll to position [211, 0]
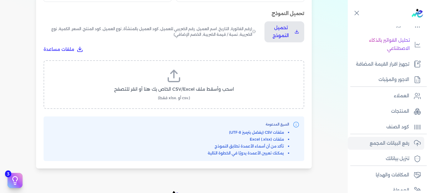
click at [184, 78] on label "اسحب وأسقط ملف CSV/Excel الخاص بك هنا أو انقر للتصفح (.csv أو .xlsx فقط)" at bounding box center [174, 84] width 245 height 32
click at [0, 0] on input "اسحب وأسقط ملف CSV/Excel الخاص بك هنا أو انقر للتصفح (.csv أو .xlsx فقط)" at bounding box center [0, 0] width 0 height 0
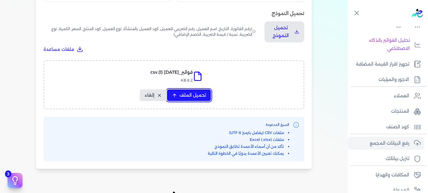
click at [188, 93] on span "تحميل الملف" at bounding box center [193, 95] width 26 height 7
select select "رقم الفاتورة"
select select "أسم العميل"
select select "الرقم الضريبي"
select select "وصف البند"
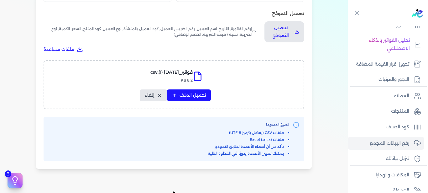
select select "سيريال المنتج"
select select "السعر"
select select "الكمية"
select select "نوع الضريبة"
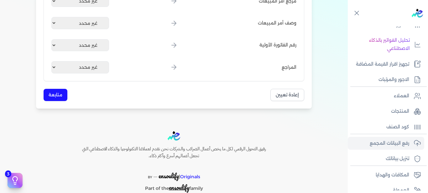
scroll to position [837, 0]
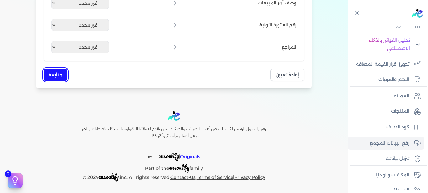
click at [60, 70] on button "متابعة" at bounding box center [56, 75] width 24 height 12
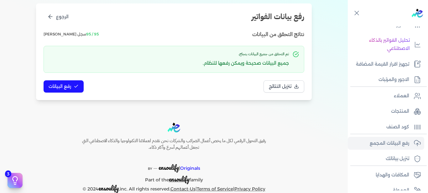
scroll to position [63, 0]
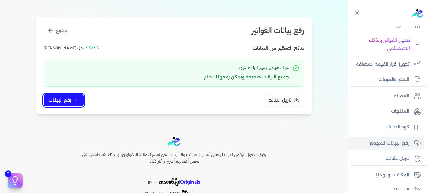
click at [70, 102] on span "رفع البيانات" at bounding box center [60, 100] width 23 height 7
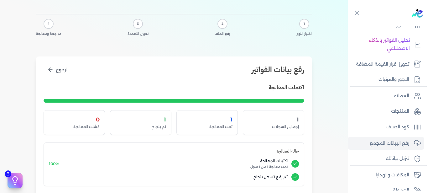
scroll to position [0, 0]
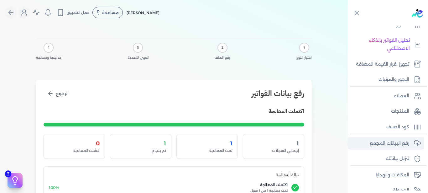
click at [386, 144] on p "رفع البيانات المجمع" at bounding box center [390, 143] width 40 height 8
click at [402, 145] on p "رفع البيانات المجمع" at bounding box center [390, 143] width 40 height 8
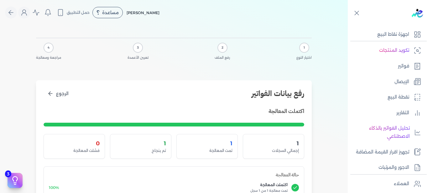
scroll to position [29, 0]
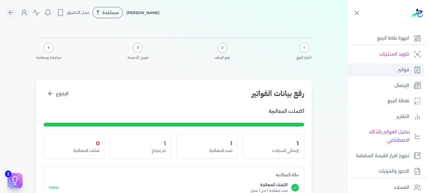
click at [396, 74] on link "فواتير" at bounding box center [386, 69] width 77 height 13
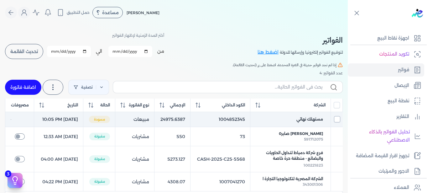
click at [340, 122] on input "checkbox" at bounding box center [337, 119] width 6 height 6
checkbox input "true"
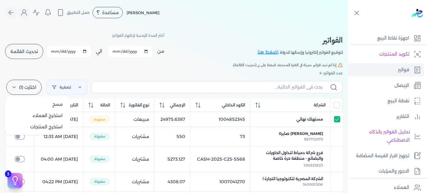
click at [15, 86] on icon at bounding box center [14, 87] width 5 height 5
click at [51, 105] on button "مسح" at bounding box center [38, 103] width 60 height 11
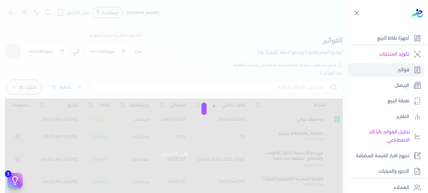
checkbox input "false"
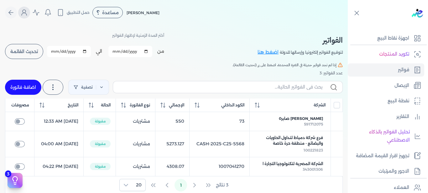
click at [24, 10] on icon "Global" at bounding box center [24, 13] width 8 height 8
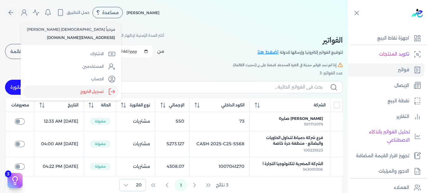
click at [74, 93] on label "تسجيل الخروج" at bounding box center [71, 91] width 96 height 13
click at [348, 25] on input "Close" at bounding box center [348, 25] width 0 height 0
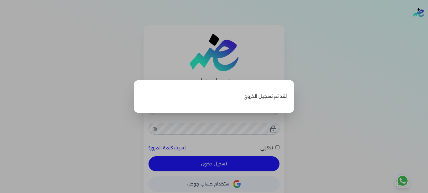
type input "[EMAIL_ADDRESS][DOMAIN_NAME]"
click at [269, 98] on p "لقد تم تسجيل الخروج" at bounding box center [213, 96] width 145 height 18
click at [228, 159] on label "Close" at bounding box center [214, 96] width 428 height 193
click at [428, 25] on input "Close" at bounding box center [428, 25] width 0 height 0
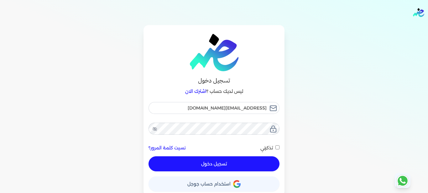
click at [221, 168] on button "تسجيل دخول" at bounding box center [214, 163] width 131 height 15
checkbox input "false"
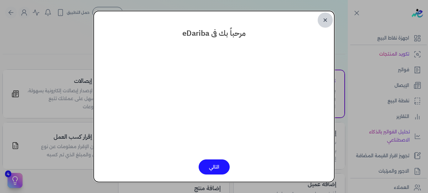
click at [322, 18] on link "✕" at bounding box center [325, 20] width 15 height 15
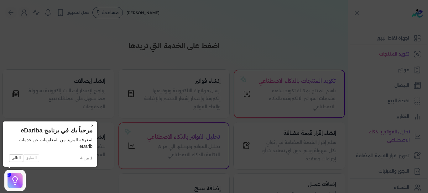
click at [92, 126] on button "×" at bounding box center [92, 125] width 10 height 9
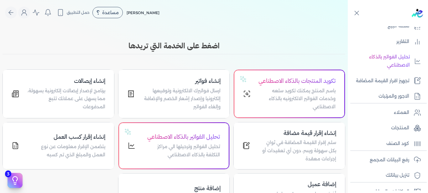
scroll to position [108, 0]
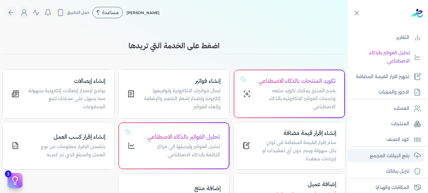
click at [377, 151] on link "رفع البيانات المجمع" at bounding box center [386, 155] width 77 height 13
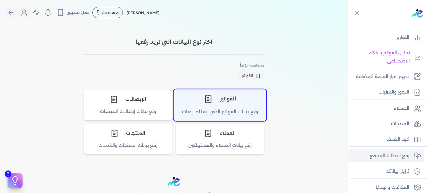
click at [240, 107] on div "الفواتير" at bounding box center [220, 98] width 92 height 19
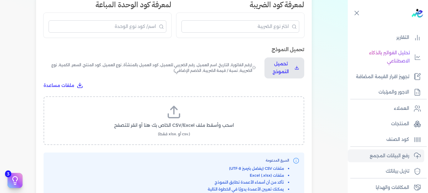
scroll to position [183, 0]
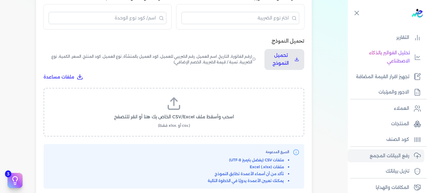
click at [166, 106] on label "اسحب وأسقط ملف CSV/Excel الخاص بك هنا أو انقر للتصفح (.csv أو .xlsx فقط)" at bounding box center [174, 112] width 245 height 32
click at [0, 0] on input "اسحب وأسقط ملف CSV/Excel الخاص بك هنا أو انقر للتصفح (.csv أو .xlsx فقط)" at bounding box center [0, 0] width 0 height 0
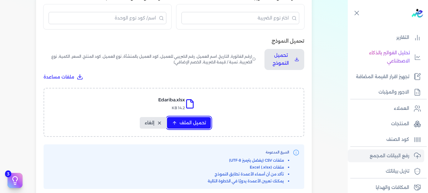
click at [188, 126] on span "تحميل الملف" at bounding box center [193, 122] width 26 height 7
select select "رقم الفاتورة"
select select "أسم العميل"
select select "الرقم الضريبي"
select select "وصف البند"
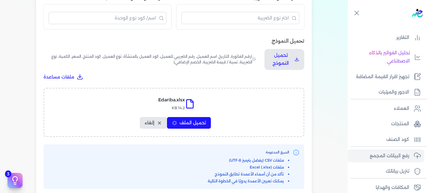
select select "سيريال المنتج"
select select "السعر"
select select "الكمية"
select select "نوع الضريبة"
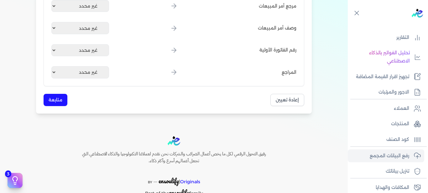
scroll to position [837, 0]
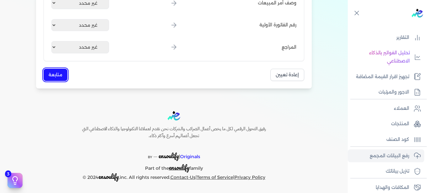
click at [57, 74] on button "متابعة" at bounding box center [56, 75] width 24 height 12
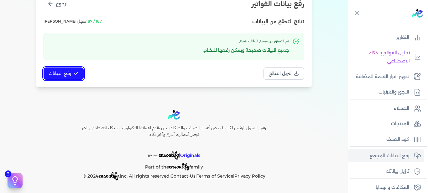
click at [52, 74] on span "رفع البيانات" at bounding box center [60, 73] width 23 height 7
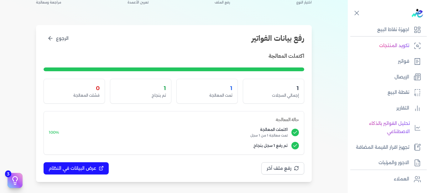
scroll to position [21, 0]
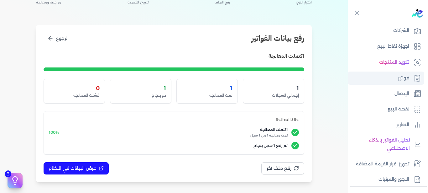
click at [392, 77] on link "فواتير" at bounding box center [386, 77] width 77 height 13
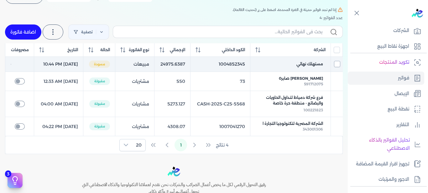
click at [338, 67] on input "checkbox" at bounding box center [337, 64] width 6 height 6
checkbox input "true"
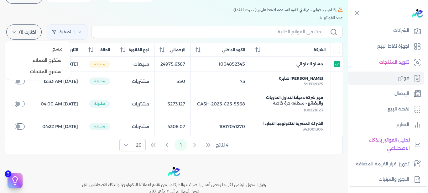
click at [24, 31] on label "اختارت (1)" at bounding box center [23, 31] width 35 height 15
click at [26, 45] on button "مسح" at bounding box center [38, 48] width 60 height 11
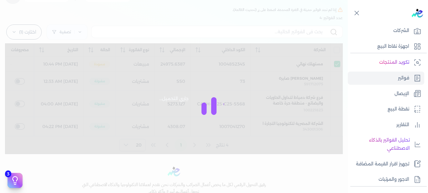
checkbox input "false"
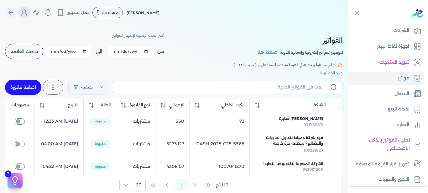
click at [26, 14] on icon "Global" at bounding box center [24, 13] width 8 height 8
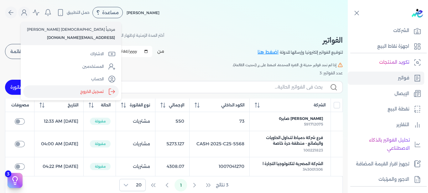
click at [57, 86] on label "تسجيل الخروج" at bounding box center [71, 91] width 96 height 13
click at [348, 25] on input "Close" at bounding box center [348, 25] width 0 height 0
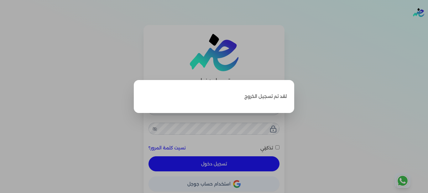
type input "[EMAIL_ADDRESS][DOMAIN_NAME]"
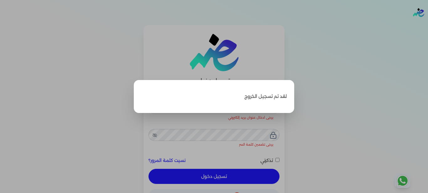
checkbox input "false"
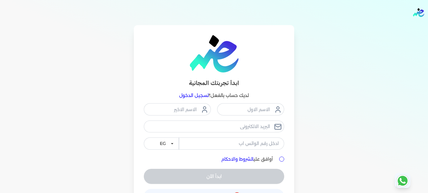
click at [197, 98] on link "تسجيل الدخول" at bounding box center [193, 95] width 29 height 6
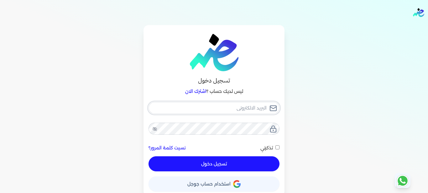
type input "[EMAIL_ADDRESS][DOMAIN_NAME]"
click at [222, 159] on button "تسجيل دخول" at bounding box center [214, 163] width 131 height 15
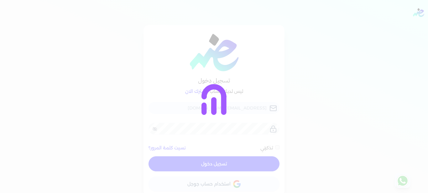
checkbox input "false"
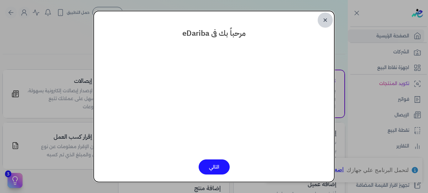
click at [331, 17] on link "✕" at bounding box center [325, 20] width 15 height 15
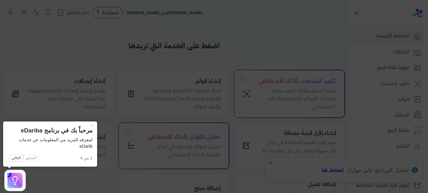
click at [271, 163] on icon at bounding box center [214, 96] width 428 height 193
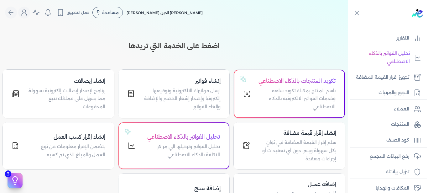
scroll to position [116, 0]
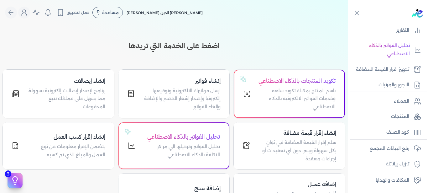
click at [364, 171] on div "رفع البيانات المجمع تنزيل بياناتك" at bounding box center [388, 194] width 80 height 47
click at [366, 147] on link "رفع البيانات المجمع" at bounding box center [386, 148] width 77 height 13
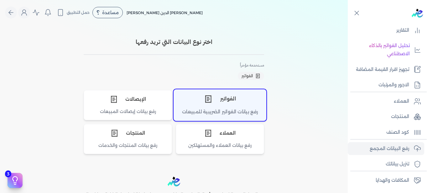
click at [246, 105] on div "الفواتير" at bounding box center [220, 98] width 92 height 19
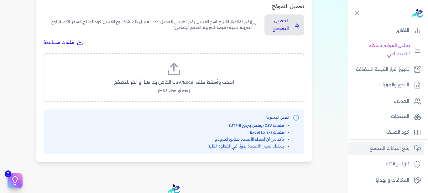
scroll to position [228, 0]
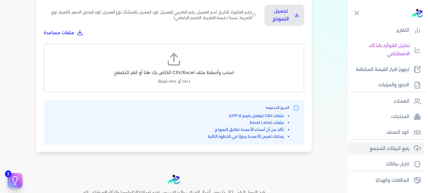
click at [153, 65] on label "اسحب وأسقط ملف CSV/Excel الخاص بك هنا أو انقر للتصفح (.csv أو .xlsx فقط)" at bounding box center [174, 68] width 245 height 32
click at [0, 0] on input "اسحب وأسقط ملف CSV/Excel الخاص بك هنا أو انقر للتصفح (.csv أو .xlsx فقط)" at bounding box center [0, 0] width 0 height 0
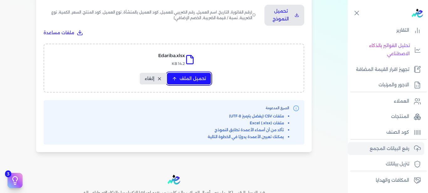
click at [190, 80] on span "تحميل الملف" at bounding box center [193, 78] width 26 height 7
select select "رقم الفاتورة"
select select "أسم العميل"
select select "الرقم الضريبي"
select select "وصف البند"
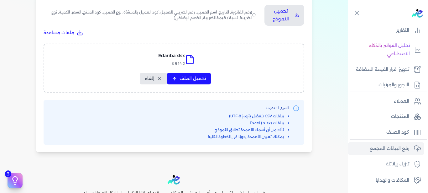
select select "سيريال المنتج"
select select "السعر"
select select "الكمية"
select select "نوع الضريبة"
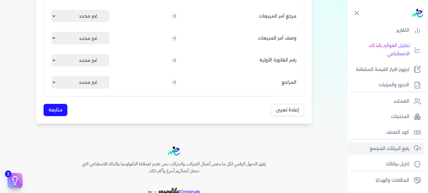
scroll to position [822, 0]
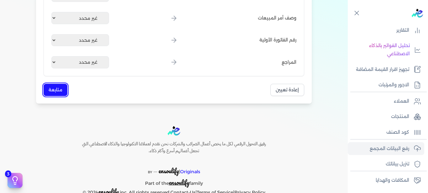
click at [62, 90] on button "متابعة" at bounding box center [56, 90] width 24 height 12
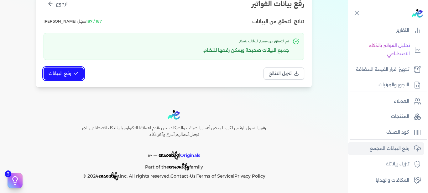
click at [56, 71] on span "رفع البيانات" at bounding box center [60, 73] width 23 height 7
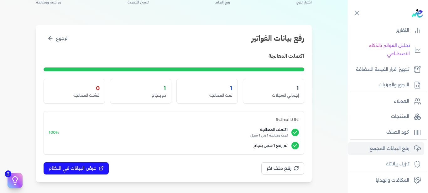
scroll to position [0, 0]
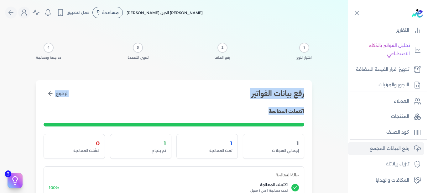
drag, startPoint x: 348, startPoint y: 120, endPoint x: 345, endPoint y: 88, distance: 32.4
click at [345, 88] on div "1 اختيار النوع 2 رفع الملف 3 تعيين الأعمدة 4 مراجعة ومعالجة رفع بيانات الفواتير…" at bounding box center [174, 136] width 348 height 222
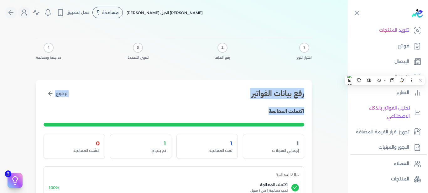
scroll to position [51, 0]
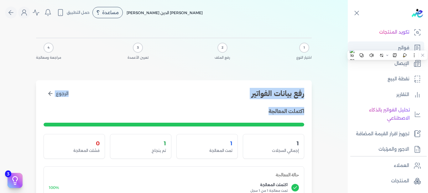
click at [370, 44] on link "فواتير" at bounding box center [386, 47] width 77 height 13
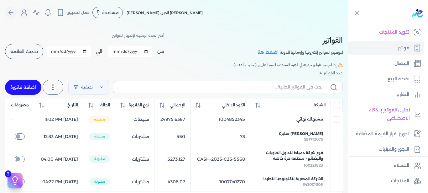
drag, startPoint x: 338, startPoint y: 127, endPoint x: 259, endPoint y: 167, distance: 89.0
click at [338, 122] on input "checkbox" at bounding box center [337, 119] width 6 height 6
checkbox input "true"
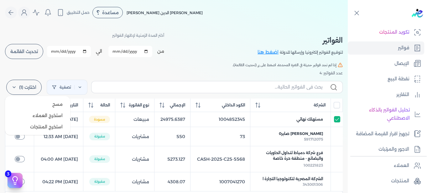
click at [18, 90] on label "اختارت (1)" at bounding box center [23, 87] width 35 height 15
click at [38, 107] on button "مسح" at bounding box center [38, 103] width 60 height 11
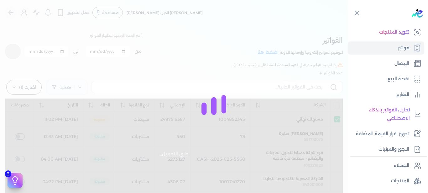
checkbox input "false"
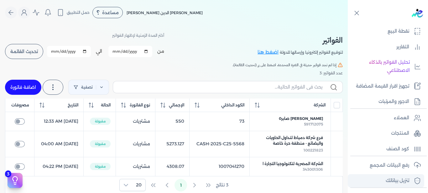
scroll to position [146, 0]
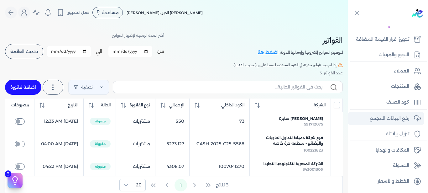
click at [389, 119] on p "رفع البيانات المجمع" at bounding box center [390, 118] width 40 height 8
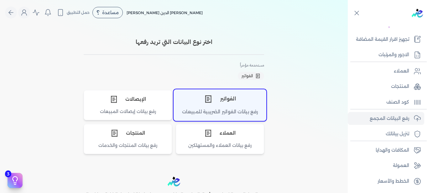
click at [221, 116] on div "رفع بيانات الفواتير الضريبية للمبيعات" at bounding box center [220, 114] width 92 height 12
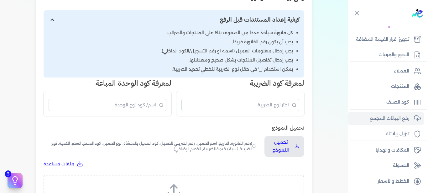
scroll to position [188, 0]
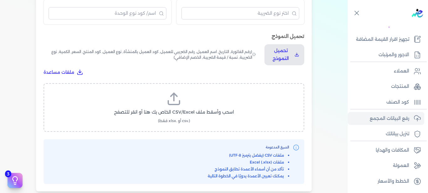
click at [198, 102] on label "اسحب وأسقط ملف CSV/Excel الخاص بك هنا أو انقر للتصفح (.csv أو .xlsx فقط)" at bounding box center [174, 107] width 245 height 32
click at [0, 0] on input "اسحب وأسقط ملف CSV/Excel الخاص بك هنا أو انقر للتصفح (.csv أو .xlsx فقط)" at bounding box center [0, 0] width 0 height 0
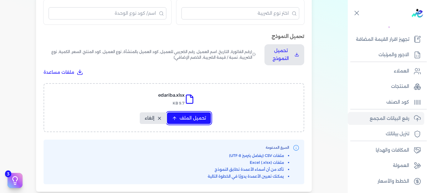
click at [192, 119] on span "تحميل الملف" at bounding box center [193, 118] width 26 height 7
select select "رقم الفاتورة"
select select "أسم العميل"
select select "الرقم الضريبي"
select select "وصف البند"
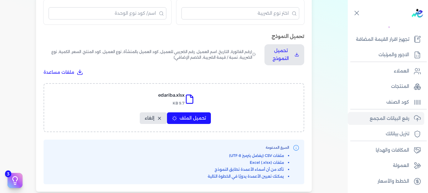
select select "سيريال المنتج"
select select "السعر"
select select "الكمية"
select select "نوع الضريبة"
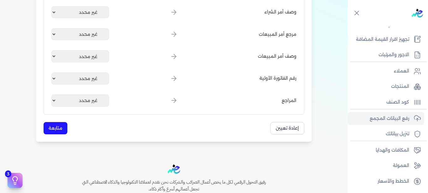
scroll to position [837, 0]
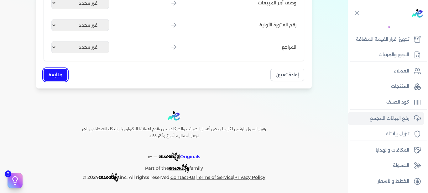
click at [55, 72] on button "متابعة" at bounding box center [56, 75] width 24 height 12
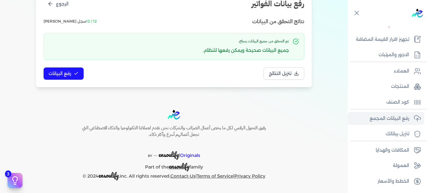
scroll to position [27, 0]
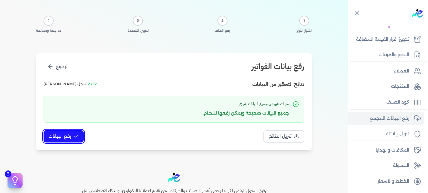
click at [70, 137] on span "رفع البيانات" at bounding box center [60, 136] width 23 height 7
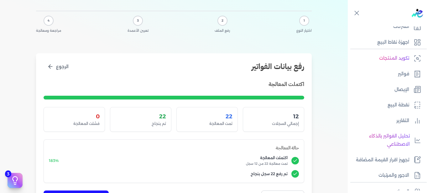
scroll to position [0, 0]
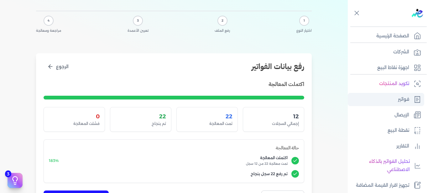
drag, startPoint x: 407, startPoint y: 96, endPoint x: 402, endPoint y: 93, distance: 5.8
click at [406, 96] on p "فواتير" at bounding box center [403, 99] width 11 height 8
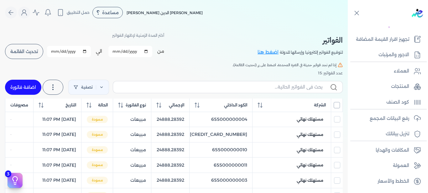
click at [338, 107] on input "All items unselected" at bounding box center [337, 105] width 6 height 6
checkbox input "true"
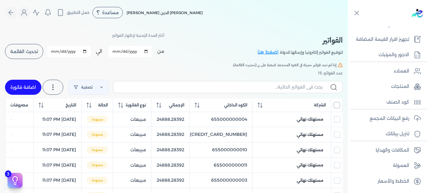
checkbox input "true"
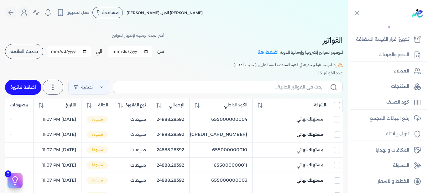
checkbox input "true"
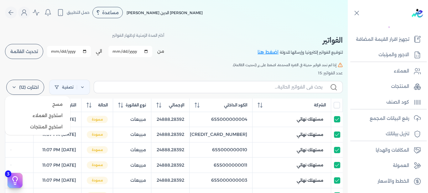
click at [28, 89] on label "اختارت (12)" at bounding box center [25, 87] width 38 height 15
click at [47, 102] on button "مسح" at bounding box center [38, 103] width 60 height 11
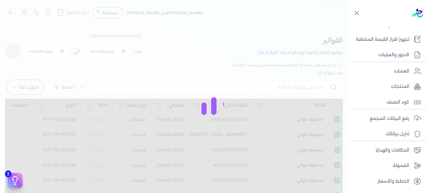
checkbox input "true"
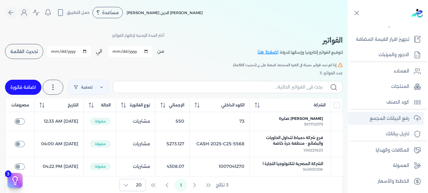
click at [365, 121] on link "رفع البيانات المجمع" at bounding box center [386, 118] width 77 height 13
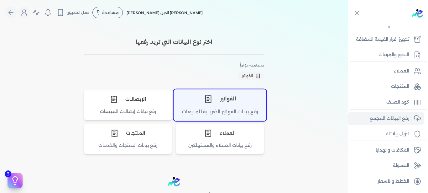
click at [196, 109] on div "رفع بيانات الفواتير الضريبية للمبيعات" at bounding box center [220, 114] width 92 height 12
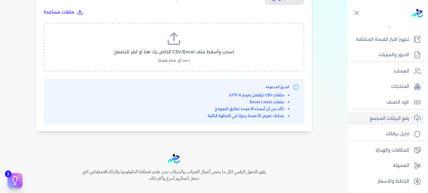
scroll to position [252, 0]
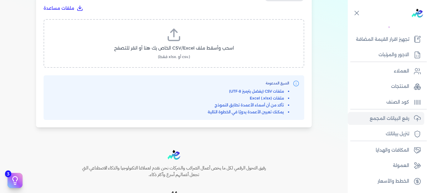
click at [195, 44] on label "اسحب وأسقط ملف CSV/Excel الخاص بك هنا أو انقر للتصفح (.csv أو .xlsx فقط)" at bounding box center [174, 43] width 245 height 32
click at [0, 0] on input "اسحب وأسقط ملف CSV/Excel الخاص بك هنا أو انقر للتصفح (.csv أو .xlsx فقط)" at bounding box center [0, 0] width 0 height 0
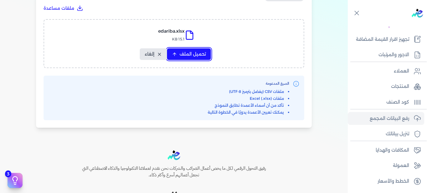
click at [195, 55] on span "تحميل الملف" at bounding box center [193, 54] width 26 height 7
select select "رقم الفاتورة"
select select "أسم العميل"
select select "الرقم الضريبي"
select select "وصف البند"
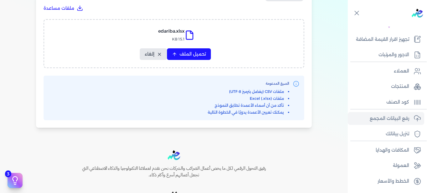
select select "سيريال المنتج"
select select "السعر"
select select "الكمية"
select select "نوع الضريبة"
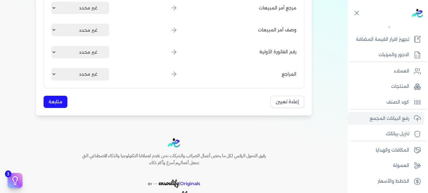
scroll to position [837, 0]
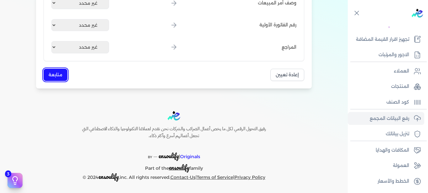
click at [52, 69] on button "متابعة" at bounding box center [56, 75] width 24 height 12
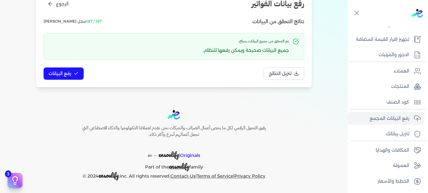
scroll to position [90, 0]
click at [55, 75] on span "رفع البيانات" at bounding box center [60, 73] width 23 height 7
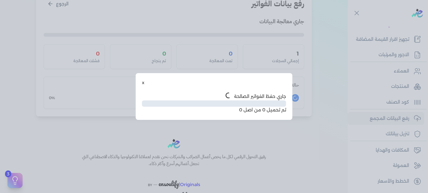
scroll to position [55, 0]
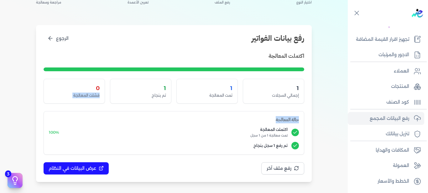
drag, startPoint x: 3, startPoint y: 110, endPoint x: 11, endPoint y: 79, distance: 32.1
click at [11, 79] on div "1 اختيار النوع 2 رفع الملف 3 تعيين الأعمدة 4 مراجعة ومعالجة رفع بيانات الفواتير…" at bounding box center [174, 81] width 348 height 222
click at [10, 137] on button at bounding box center [10, 140] width 8 height 8
click at [28, 110] on div "1 اختيار النوع 2 رفع الملف 3 تعيين الأعمدة 4 مراجعة ومعالجة رفع بيانات الفواتير…" at bounding box center [174, 81] width 348 height 222
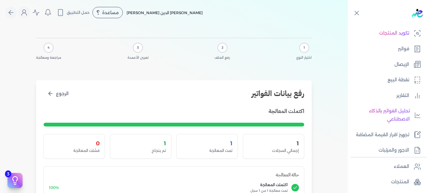
scroll to position [48, 0]
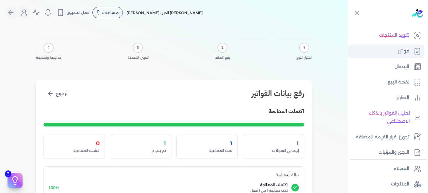
click at [394, 48] on link "فواتير" at bounding box center [386, 51] width 77 height 13
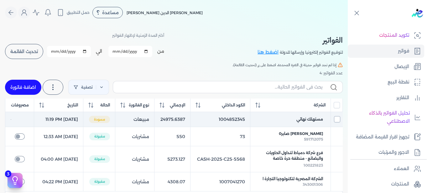
click at [340, 122] on input "checkbox" at bounding box center [337, 119] width 6 height 6
checkbox input "true"
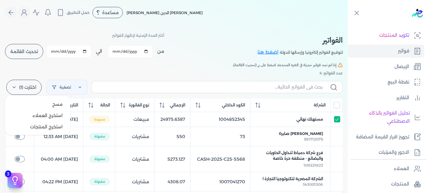
click at [28, 90] on label "اختارت (1)" at bounding box center [23, 87] width 35 height 15
click at [31, 104] on button "مسح" at bounding box center [38, 103] width 60 height 11
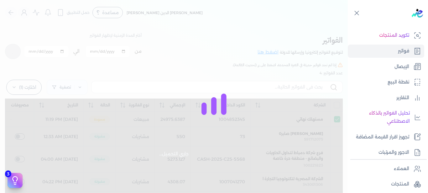
checkbox input "false"
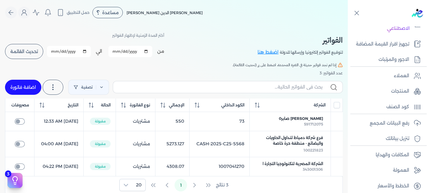
scroll to position [146, 0]
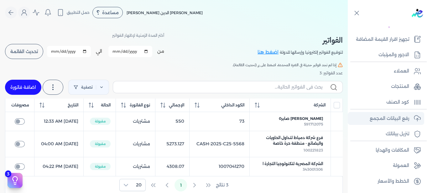
click at [376, 119] on p "رفع البيانات المجمع" at bounding box center [390, 118] width 40 height 8
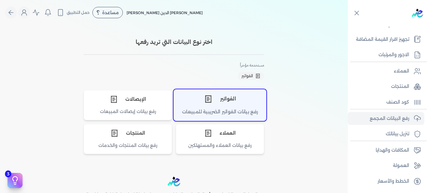
click at [229, 93] on div "الفواتير" at bounding box center [220, 98] width 92 height 19
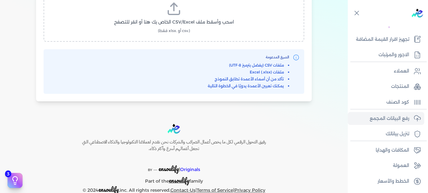
scroll to position [292, 0]
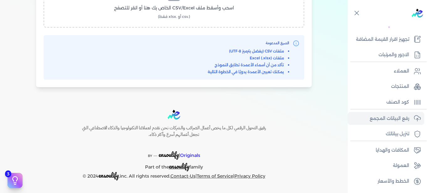
click at [219, 14] on label "اسحب وأسقط ملف CSV/Excel الخاص بك هنا أو انقر للتصفح (.csv أو .xlsx فقط)" at bounding box center [174, 3] width 245 height 32
click at [0, 0] on input "اسحب وأسقط ملف CSV/Excel الخاص بك هنا أو انقر للتصفح (.csv أو .xlsx فقط)" at bounding box center [0, 0] width 0 height 0
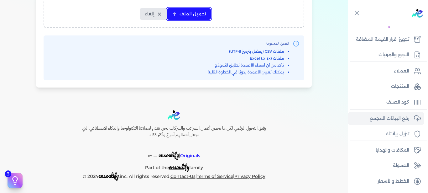
click at [182, 13] on span "تحميل الملف" at bounding box center [193, 14] width 26 height 7
select select "رقم الفاتورة"
select select "أسم العميل"
select select "الرقم الضريبي"
select select "وصف البند"
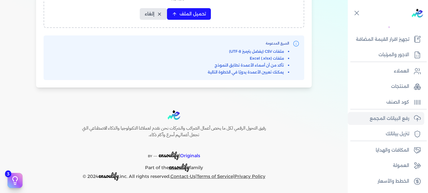
select select "سيريال المنتج"
select select "السعر"
select select "الكمية"
select select "نوع الضريبة"
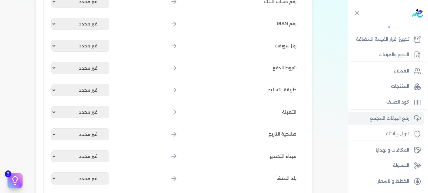
scroll to position [837, 0]
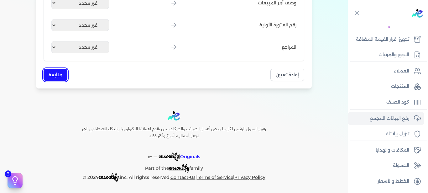
click at [53, 71] on button "متابعة" at bounding box center [56, 75] width 24 height 12
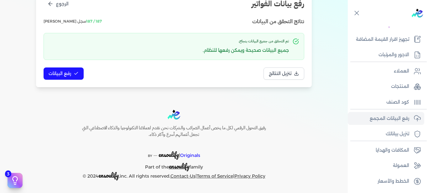
scroll to position [90, 0]
click at [53, 71] on span "رفع البيانات" at bounding box center [60, 73] width 23 height 7
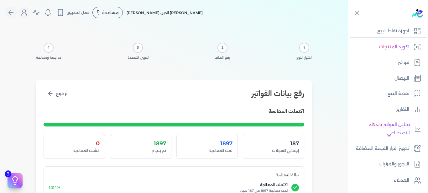
scroll to position [32, 0]
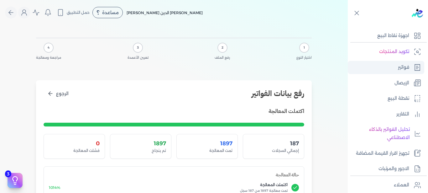
click at [413, 62] on link "فواتير" at bounding box center [386, 67] width 77 height 13
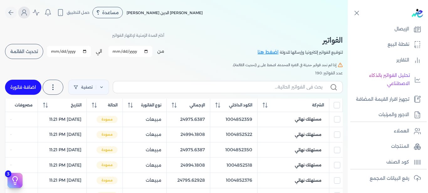
click at [25, 16] on icon "Global" at bounding box center [24, 13] width 8 height 8
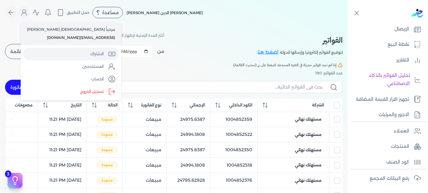
click at [45, 55] on link "الاشتراك" at bounding box center [71, 54] width 96 height 13
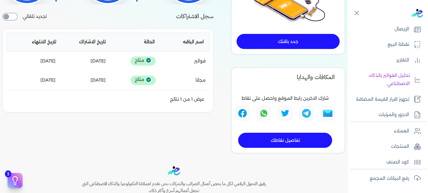
scroll to position [133, 0]
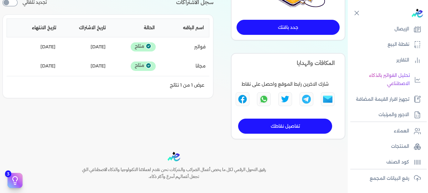
click at [281, 31] on link "جدد باقتك" at bounding box center [288, 27] width 103 height 15
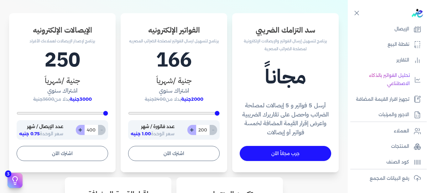
scroll to position [221, 0]
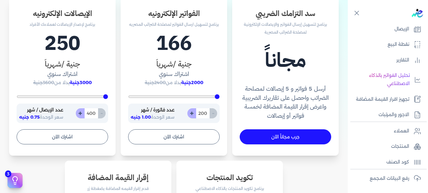
click at [193, 114] on button "+" at bounding box center [192, 113] width 9 height 10
type input "201"
click at [193, 113] on button "+" at bounding box center [192, 113] width 9 height 10
type input "202"
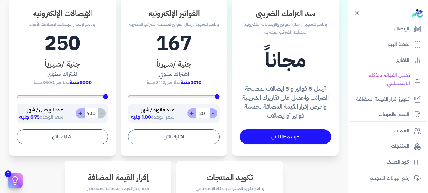
type input "202"
click at [193, 113] on button "+" at bounding box center [192, 113] width 9 height 10
type input "203"
click at [193, 113] on button "+" at bounding box center [192, 113] width 9 height 10
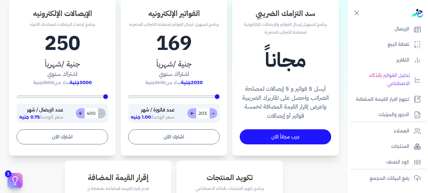
type input "204"
click at [193, 113] on button "+" at bounding box center [192, 113] width 9 height 10
type input "205"
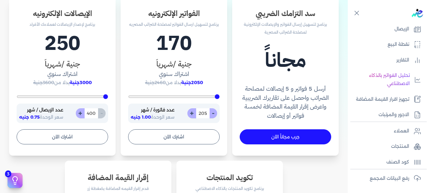
click at [193, 113] on button "+" at bounding box center [192, 113] width 9 height 10
type input "206"
click at [214, 114] on button "-" at bounding box center [213, 113] width 8 height 10
type input "205"
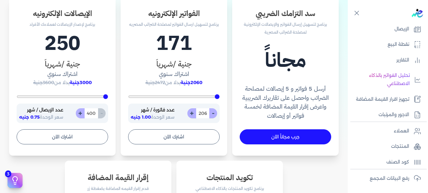
type input "205"
click at [214, 114] on button "-" at bounding box center [213, 113] width 8 height 10
type input "204"
click at [214, 114] on button "-" at bounding box center [213, 113] width 8 height 10
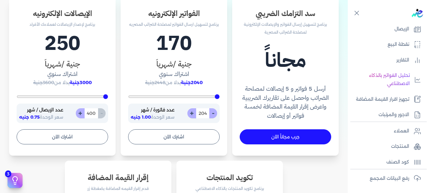
type input "203"
click at [214, 114] on button "-" at bounding box center [213, 113] width 8 height 10
type input "202"
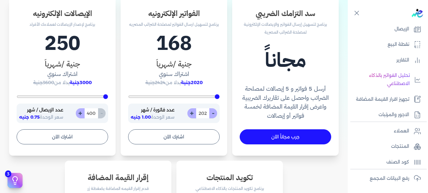
click at [214, 114] on button "-" at bounding box center [213, 113] width 8 height 10
type input "201"
click at [214, 114] on button "-" at bounding box center [213, 113] width 8 height 10
type input "200"
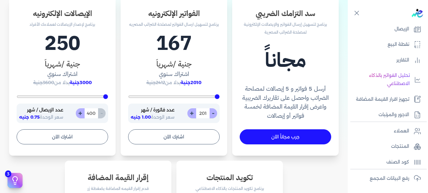
type input "200"
click at [214, 114] on div "- 200 +" at bounding box center [203, 113] width 30 height 10
click at [214, 115] on div "- 200 +" at bounding box center [203, 113] width 30 height 10
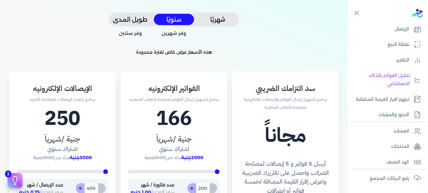
scroll to position [140, 0]
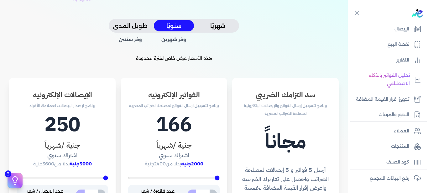
click at [221, 27] on button "شهريًا" at bounding box center [218, 26] width 40 height 12
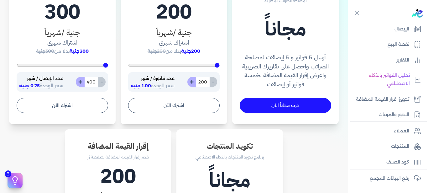
scroll to position [242, 0]
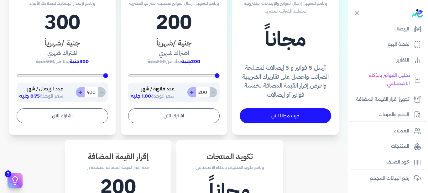
click at [214, 95] on div "- 200 +" at bounding box center [203, 92] width 30 height 10
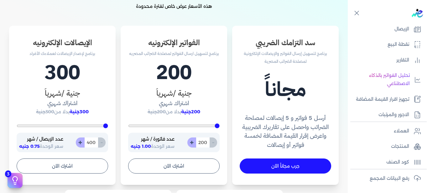
scroll to position [196, 0]
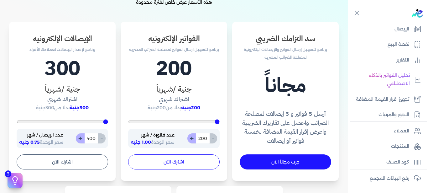
click at [191, 159] on button "اشترك الآن" at bounding box center [174, 161] width 92 height 15
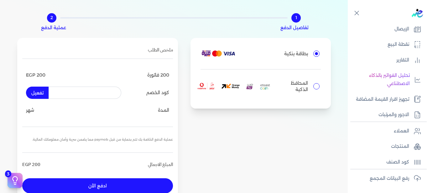
scroll to position [25, 0]
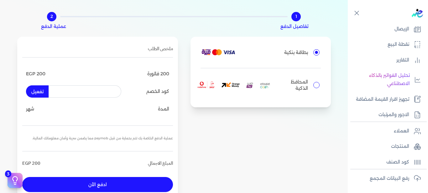
click at [231, 54] on img at bounding box center [218, 52] width 33 height 6
click at [314, 54] on input "بطاقة بنكية" at bounding box center [317, 52] width 6 height 6
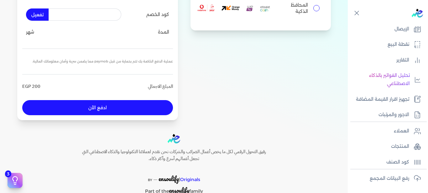
scroll to position [126, 0]
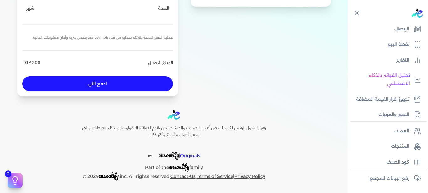
click at [119, 82] on button "ادفع الأن" at bounding box center [97, 83] width 151 height 15
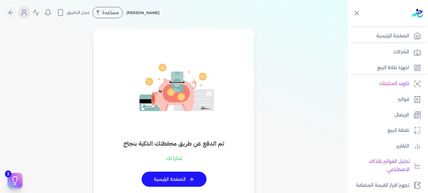
click at [29, 8] on button "Global" at bounding box center [24, 13] width 12 height 12
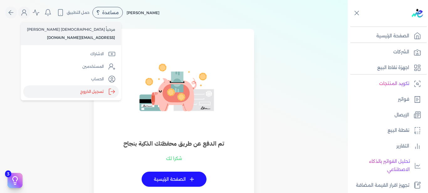
click at [60, 89] on label "تسجيل الخروج" at bounding box center [71, 91] width 96 height 13
click at [348, 25] on input "Close" at bounding box center [348, 25] width 0 height 0
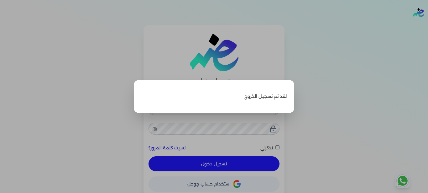
type input "[EMAIL_ADDRESS][DOMAIN_NAME]"
click at [213, 163] on label "Close" at bounding box center [214, 96] width 428 height 193
click at [428, 25] on input "Close" at bounding box center [428, 25] width 0 height 0
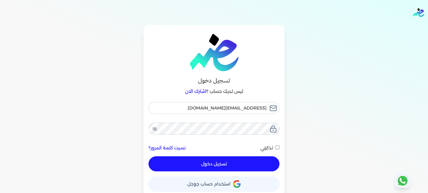
click at [213, 163] on button "تسجيل دخول" at bounding box center [214, 163] width 131 height 15
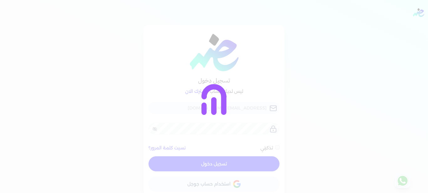
checkbox input "false"
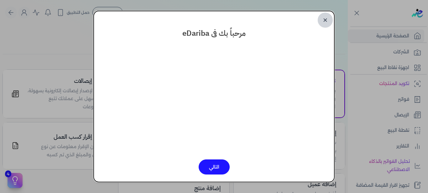
click at [326, 17] on link "✕" at bounding box center [325, 20] width 15 height 15
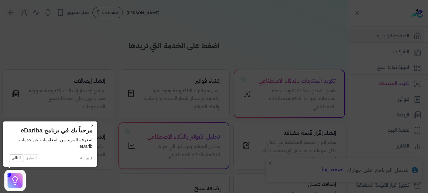
click at [91, 124] on button "×" at bounding box center [92, 125] width 10 height 9
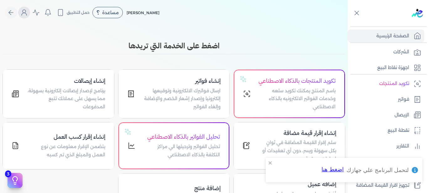
click at [28, 14] on icon "Global" at bounding box center [24, 13] width 8 height 8
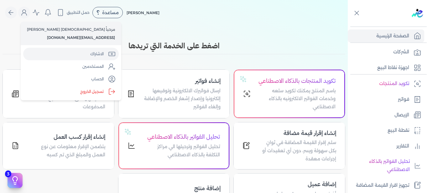
click at [75, 53] on link "الاشتراك" at bounding box center [71, 54] width 96 height 13
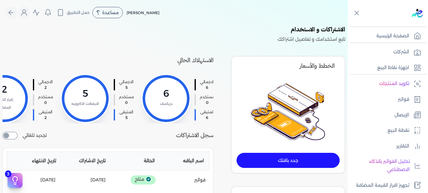
scroll to position [0, -114]
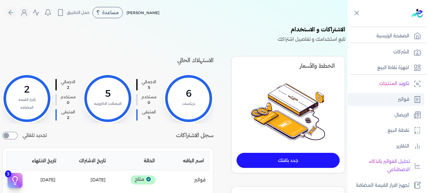
click at [397, 98] on link "فواتير" at bounding box center [386, 99] width 77 height 13
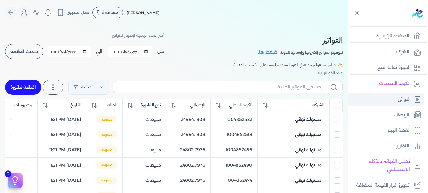
click at [397, 98] on link "فواتير" at bounding box center [386, 99] width 77 height 13
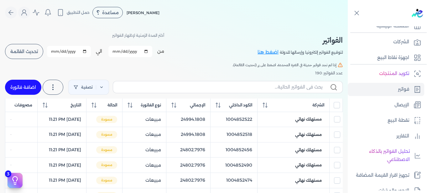
scroll to position [11, 0]
click at [336, 107] on input "All items unselected" at bounding box center [337, 105] width 6 height 6
checkbox input "true"
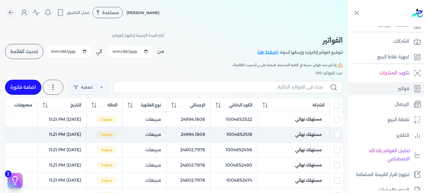
checkbox input "true"
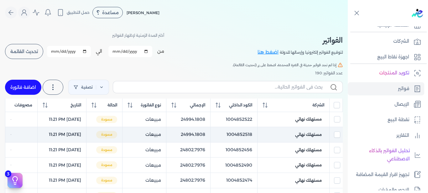
checkbox input "true"
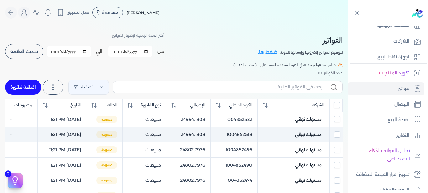
checkbox input "true"
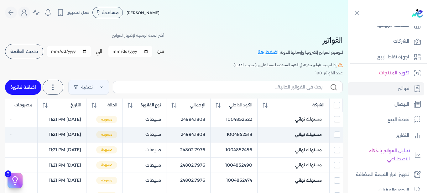
checkbox input "true"
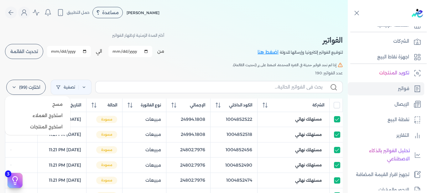
click at [20, 84] on label "اختارت (99)" at bounding box center [26, 87] width 40 height 15
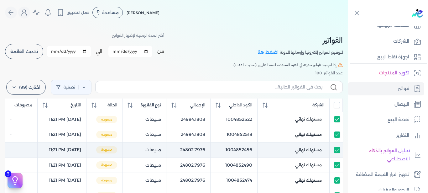
click at [47, 155] on td "[DATE] 11:21 PM" at bounding box center [62, 149] width 49 height 15
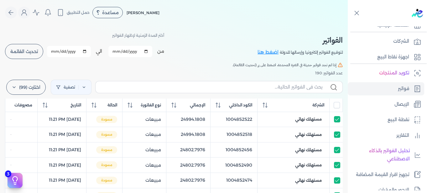
checkbox input "true"
checkbox input "false"
checkbox input "true"
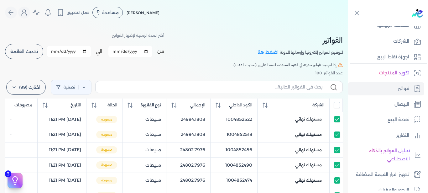
checkbox input "true"
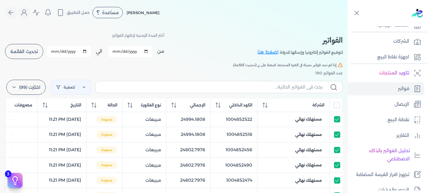
checkbox input "true"
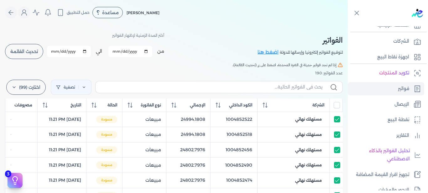
checkbox input "true"
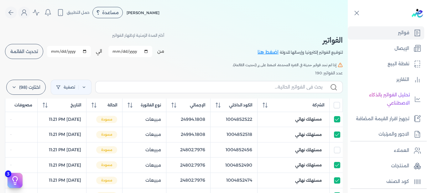
scroll to position [71, 0]
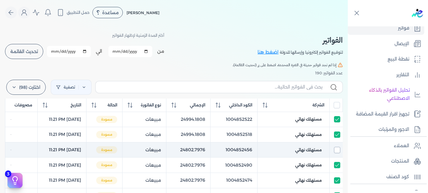
click at [336, 149] on input "checkbox" at bounding box center [337, 150] width 6 height 6
checkbox input "true"
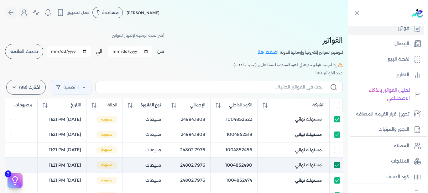
checkbox input "true"
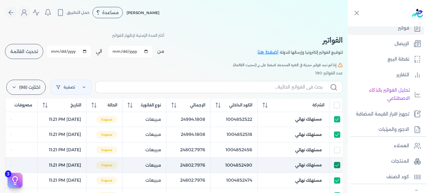
checkbox input "true"
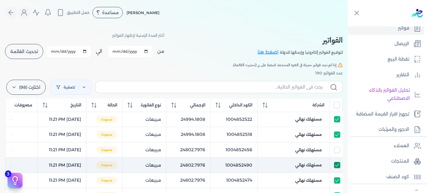
checkbox input "true"
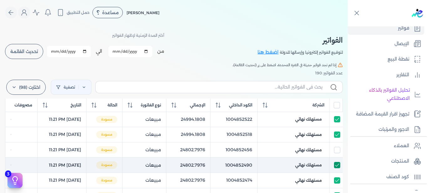
checkbox input "true"
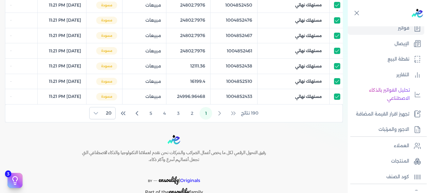
scroll to position [317, 0]
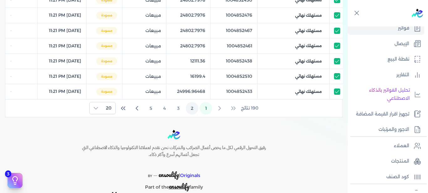
click at [193, 108] on button "2" at bounding box center [192, 108] width 13 height 13
click at [180, 108] on button "3" at bounding box center [178, 108] width 13 height 13
click at [165, 108] on button "4" at bounding box center [164, 108] width 13 height 13
drag, startPoint x: 151, startPoint y: 107, endPoint x: 0, endPoint y: 92, distance: 151.3
click at [150, 107] on button "6" at bounding box center [151, 108] width 13 height 13
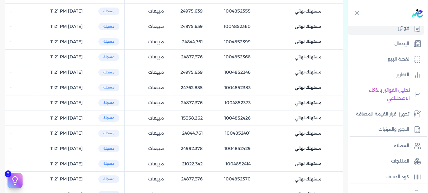
scroll to position [0, 0]
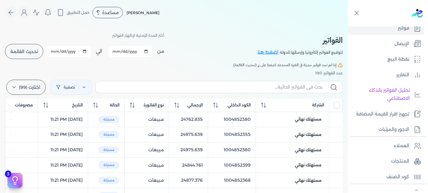
click at [181, 71] on div "عدد الفواتير: 190" at bounding box center [174, 73] width 338 height 6
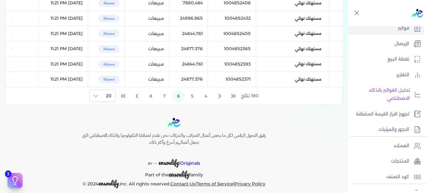
scroll to position [332, 0]
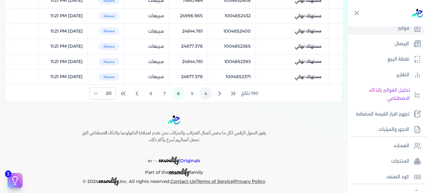
click at [207, 93] on button "4" at bounding box center [206, 93] width 13 height 13
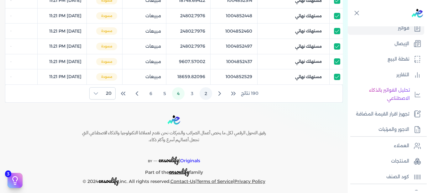
click at [206, 92] on button "2" at bounding box center [206, 93] width 13 height 13
click at [208, 92] on button "1" at bounding box center [206, 93] width 13 height 13
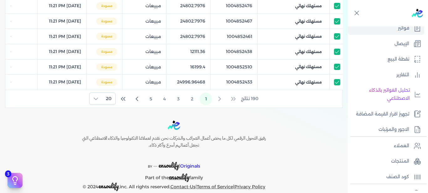
scroll to position [337, 0]
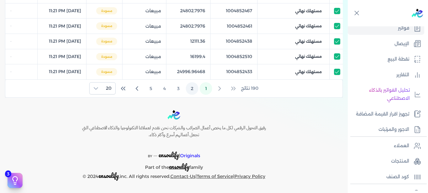
click at [197, 89] on button "2" at bounding box center [192, 88] width 13 height 13
click at [182, 88] on button "3" at bounding box center [178, 88] width 13 height 13
click at [165, 89] on button "4" at bounding box center [164, 88] width 13 height 13
click at [168, 89] on button "5" at bounding box center [164, 88] width 13 height 13
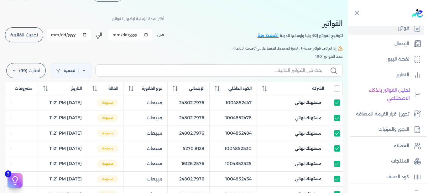
scroll to position [14, 0]
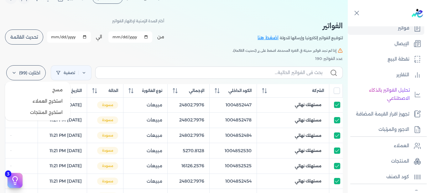
click at [22, 68] on label "اختارت (99)" at bounding box center [26, 72] width 40 height 15
click at [48, 88] on button "مسح" at bounding box center [38, 89] width 60 height 11
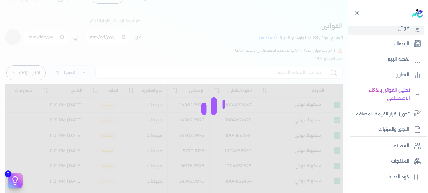
checkbox input "true"
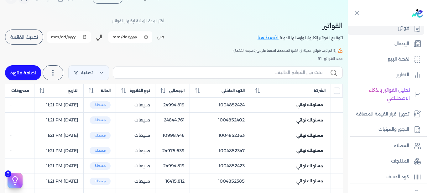
click at [209, 52] on h5 "إذا لم تجد فواتير حديثة في الفترة المحددة، اضغط على زر (تحديث القائمة)." at bounding box center [174, 51] width 338 height 6
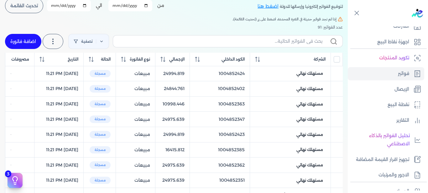
scroll to position [0, 0]
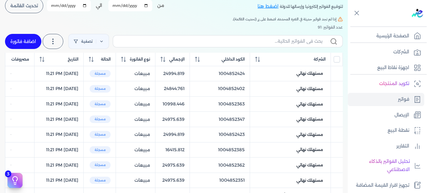
click at [62, 24] on div "الفواتير لتوقيع الفواتير إلكترونيا وإرسالها للدولة اضغط هنا أختر المدة الزمنية …" at bounding box center [174, 124] width 348 height 291
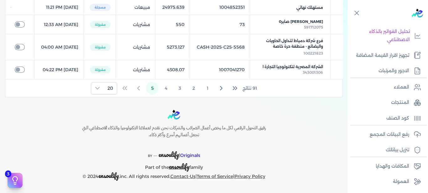
scroll to position [135, 0]
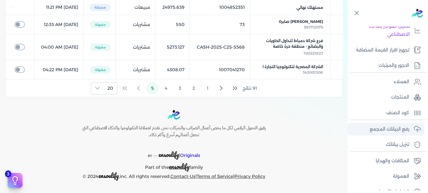
click at [370, 130] on p "رفع البيانات المجمع" at bounding box center [390, 129] width 40 height 8
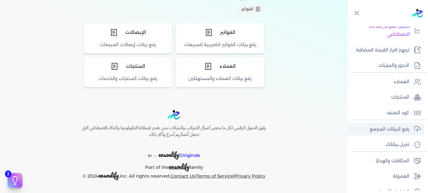
scroll to position [67, 0]
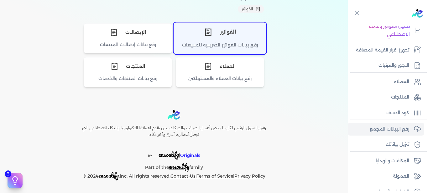
click at [218, 48] on div "رفع بيانات الفواتير الضريبية للمبيعات" at bounding box center [220, 47] width 92 height 12
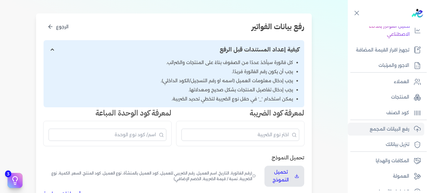
scroll to position [114, 0]
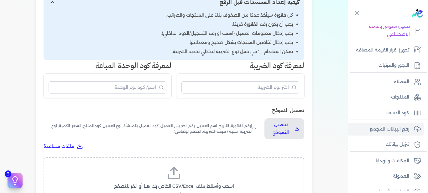
click at [193, 180] on label "اسحب وأسقط ملف CSV/Excel الخاص بك هنا أو انقر للتصفح (.csv أو .xlsx فقط)" at bounding box center [174, 181] width 245 height 32
click at [0, 0] on input "اسحب وأسقط ملف CSV/Excel الخاص بك هنا أو انقر للتصفح (.csv أو .xlsx فقط)" at bounding box center [0, 0] width 0 height 0
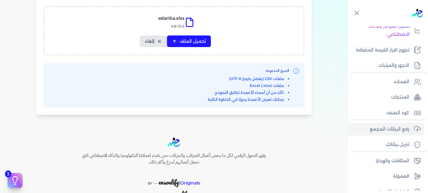
scroll to position [267, 0]
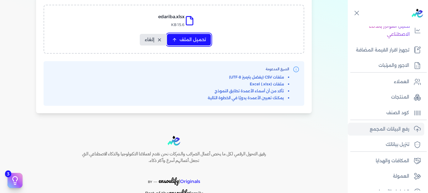
click at [180, 37] on button "تحميل الملف" at bounding box center [189, 40] width 44 height 12
select select "رقم الفاتورة"
select select "أسم العميل"
select select "الرقم الضريبي"
select select "وصف البند"
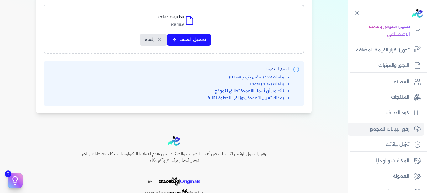
select select "سيريال المنتج"
select select "السعر"
select select "الكمية"
select select "نوع الضريبة"
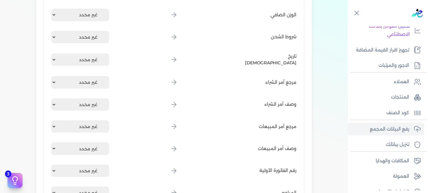
scroll to position [837, 0]
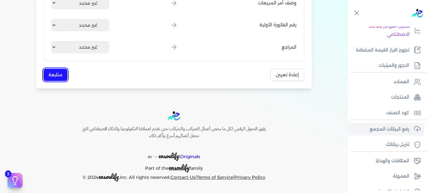
click at [53, 69] on button "متابعة" at bounding box center [56, 75] width 24 height 12
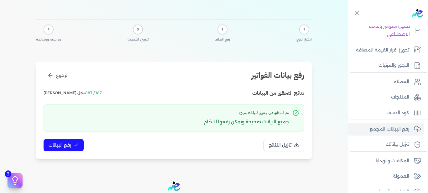
scroll to position [18, 0]
click at [70, 146] on span "رفع البيانات" at bounding box center [60, 145] width 23 height 7
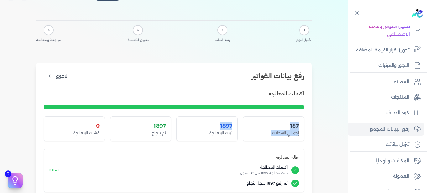
drag, startPoint x: 242, startPoint y: 107, endPoint x: 40, endPoint y: 101, distance: 201.4
click at [203, 111] on div "اكتملت المعالجة 187 إجمالي السجلات 1897 تمت المعالجة 1897 تم بنجاح 0 فشلت المعا…" at bounding box center [174, 150] width 261 height 123
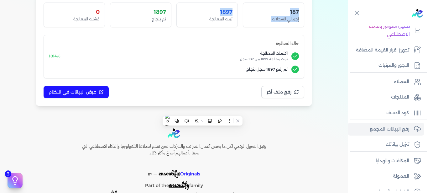
scroll to position [134, 0]
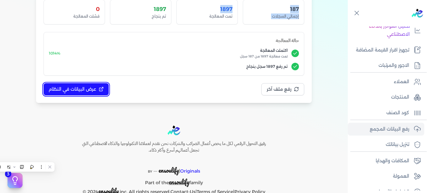
click at [73, 91] on span "عرض البيانات في النظام" at bounding box center [73, 89] width 48 height 7
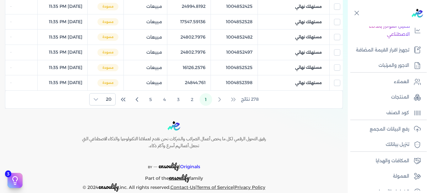
scroll to position [329, 0]
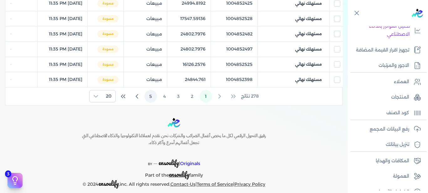
click at [154, 98] on button "5" at bounding box center [151, 96] width 13 height 13
click at [179, 97] on button "5" at bounding box center [178, 96] width 13 height 13
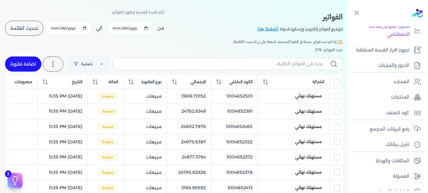
scroll to position [17, 0]
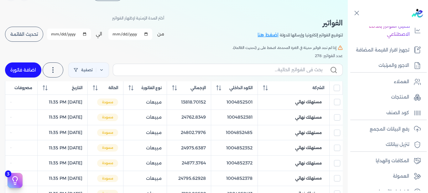
click at [23, 92] on th "مصروفات" at bounding box center [21, 87] width 32 height 13
click at [23, 88] on span "مصروفات" at bounding box center [23, 88] width 18 height 6
click at [22, 35] on span "تحديث القائمة" at bounding box center [24, 34] width 28 height 4
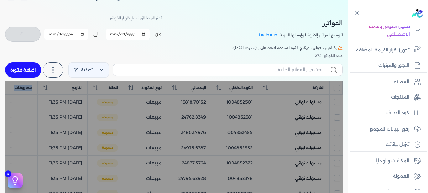
checkbox input "false"
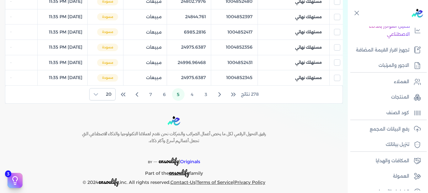
scroll to position [337, 0]
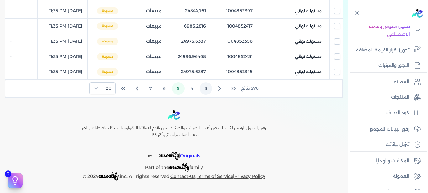
click at [208, 89] on button "3" at bounding box center [206, 88] width 13 height 13
click at [209, 91] on button "1" at bounding box center [206, 88] width 13 height 13
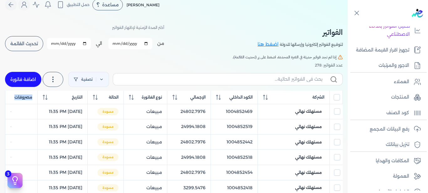
scroll to position [0, 0]
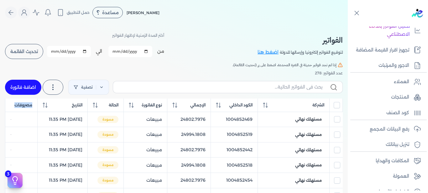
click at [21, 103] on span "مصروفات" at bounding box center [23, 105] width 18 height 6
click at [24, 108] on th "مصروفات" at bounding box center [21, 104] width 32 height 13
click at [106, 88] on link "تصفية" at bounding box center [88, 87] width 41 height 15
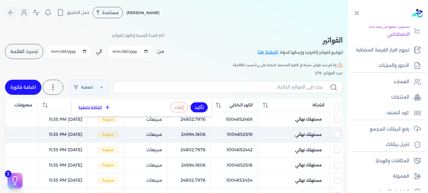
click at [18, 128] on td "-" at bounding box center [21, 134] width 32 height 15
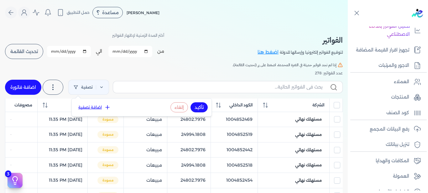
checkbox input "false"
checkbox input "true"
checkbox input "false"
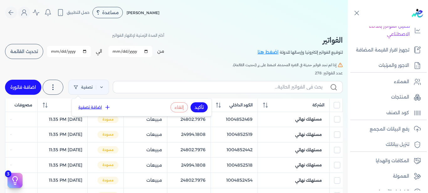
checkbox input "false"
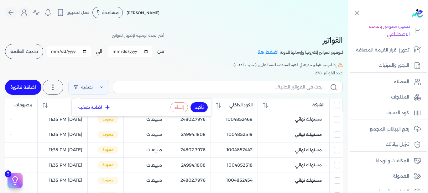
checkbox input "false"
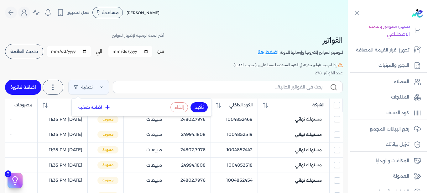
checkbox input "false"
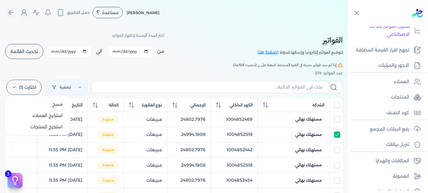
click at [23, 88] on label "اختارت (1)" at bounding box center [23, 87] width 35 height 15
click at [335, 106] on input "All items unselected" at bounding box center [337, 105] width 6 height 6
checkbox input "true"
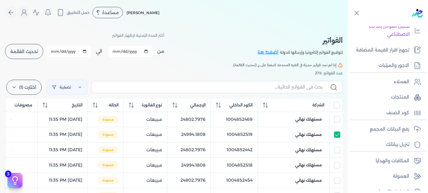
checkbox input "true"
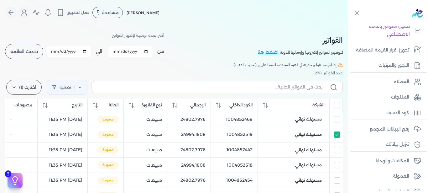
checkbox input "true"
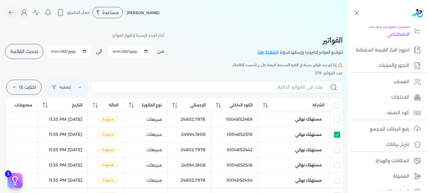
checkbox input "true"
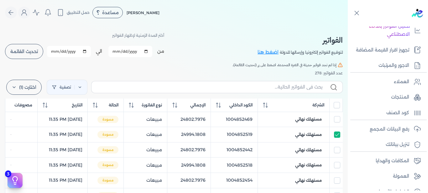
checkbox input "true"
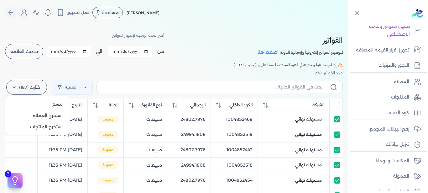
click at [22, 89] on label "اختارت (187)" at bounding box center [26, 87] width 41 height 15
click at [40, 108] on button "مسح" at bounding box center [38, 103] width 60 height 11
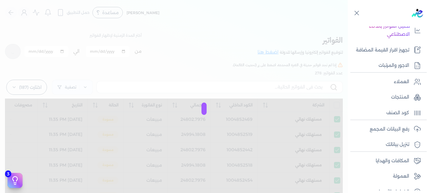
checkbox input "true"
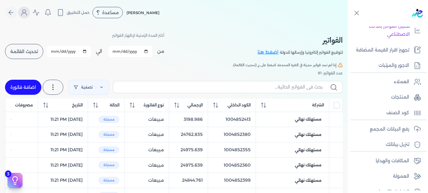
click at [25, 11] on icon "Global" at bounding box center [24, 13] width 8 height 8
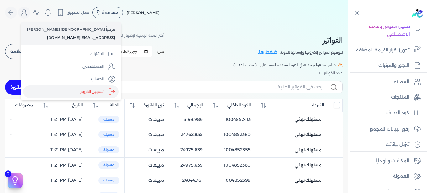
click at [67, 95] on label "تسجيل الخروج" at bounding box center [71, 91] width 96 height 13
click at [348, 25] on input "Close" at bounding box center [348, 25] width 0 height 0
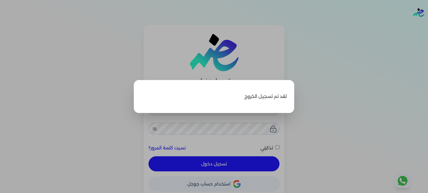
type input "[EMAIL_ADDRESS][DOMAIN_NAME]"
click at [238, 166] on label "Close" at bounding box center [214, 96] width 428 height 193
click at [428, 25] on input "Close" at bounding box center [428, 25] width 0 height 0
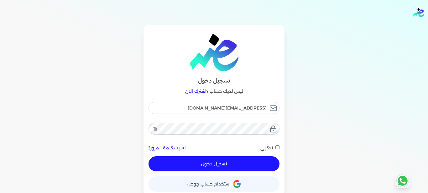
click at [237, 166] on button "تسجيل دخول" at bounding box center [214, 163] width 131 height 15
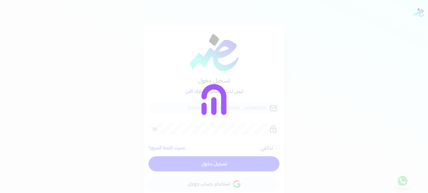
checkbox input "false"
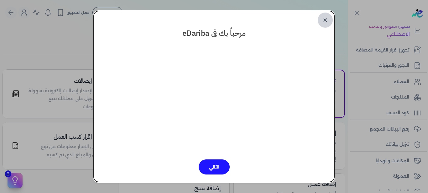
click at [323, 16] on link "✕" at bounding box center [325, 20] width 15 height 15
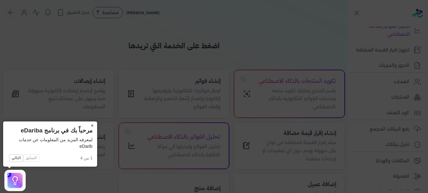
click at [93, 124] on button "×" at bounding box center [92, 125] width 10 height 9
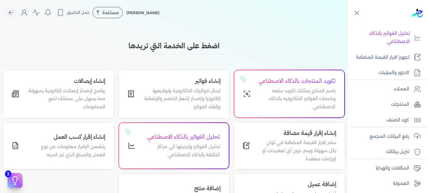
scroll to position [146, 0]
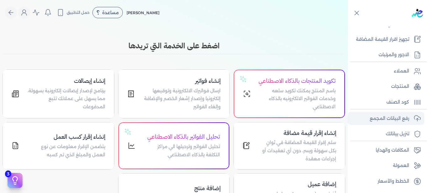
click at [373, 113] on link "رفع البيانات المجمع" at bounding box center [386, 118] width 77 height 13
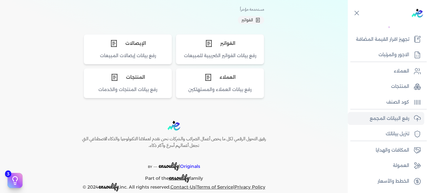
scroll to position [67, 0]
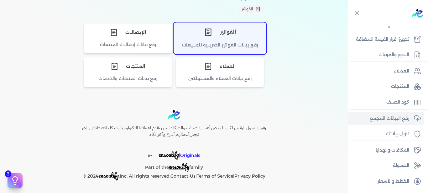
click at [226, 25] on div "الفواتير" at bounding box center [220, 32] width 92 height 19
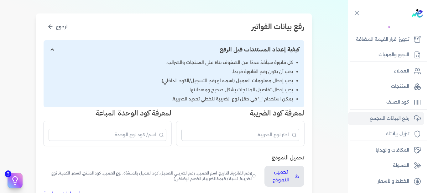
scroll to position [114, 0]
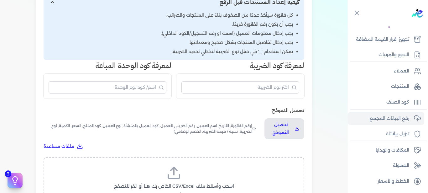
click at [147, 174] on label "اسحب وأسقط ملف CSV/Excel الخاص بك هنا أو انقر للتصفح (.csv أو .xlsx فقط)" at bounding box center [174, 181] width 245 height 32
click at [0, 0] on input "اسحب وأسقط ملف CSV/Excel الخاص بك هنا أو انقر للتصفح (.csv أو .xlsx فقط)" at bounding box center [0, 0] width 0 height 0
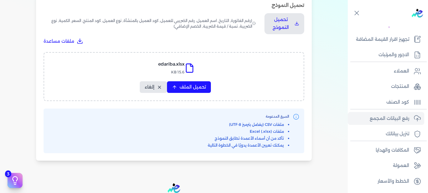
scroll to position [289, 0]
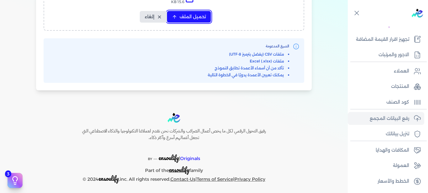
click at [202, 13] on span "تحميل الملف" at bounding box center [193, 16] width 26 height 7
select select "رقم الفاتورة"
select select "أسم العميل"
select select "الرقم الضريبي"
select select "وصف البند"
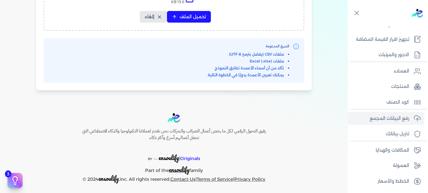
select select "سيريال المنتج"
select select "السعر"
select select "الكمية"
select select "نوع الضريبة"
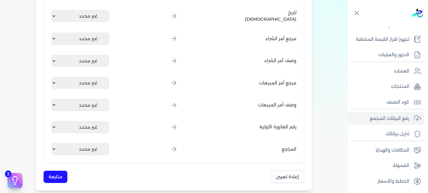
scroll to position [837, 0]
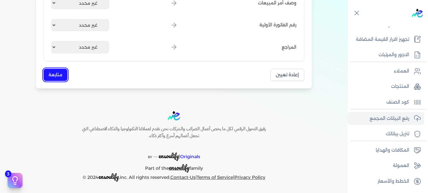
click at [54, 75] on button "متابعة" at bounding box center [56, 75] width 24 height 12
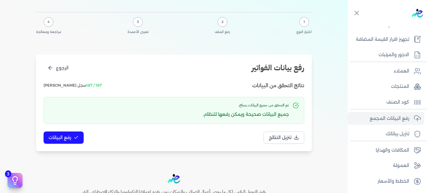
scroll to position [23, 0]
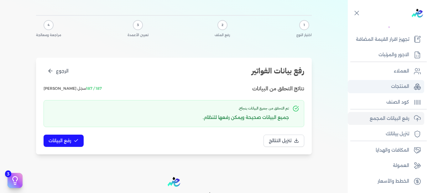
click at [362, 90] on link "المنتجات" at bounding box center [386, 86] width 77 height 13
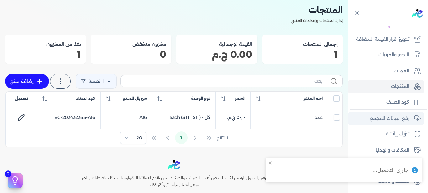
click at [369, 120] on link "رفع البيانات المجمع" at bounding box center [386, 118] width 77 height 13
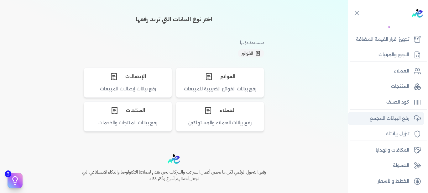
click at [369, 120] on link "رفع البيانات المجمع" at bounding box center [386, 118] width 77 height 13
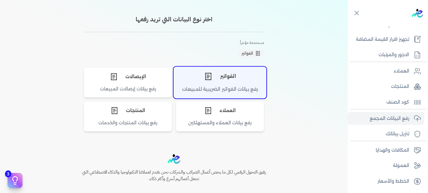
click at [219, 78] on div "الفواتير" at bounding box center [220, 76] width 92 height 19
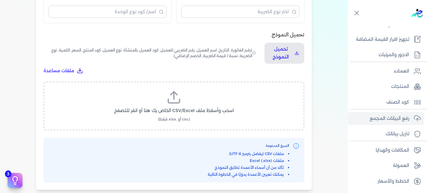
scroll to position [191, 0]
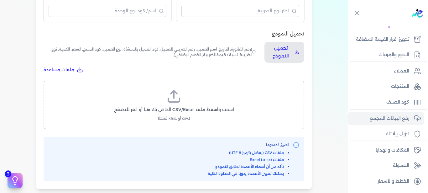
click at [158, 105] on label "اسحب وأسقط ملف CSV/Excel الخاص بك هنا أو انقر للتصفح (.csv أو .xlsx فقط)" at bounding box center [174, 105] width 245 height 32
click at [0, 0] on input "اسحب وأسقط ملف CSV/Excel الخاص بك هنا أو انقر للتصفح (.csv أو .xlsx فقط)" at bounding box center [0, 0] width 0 height 0
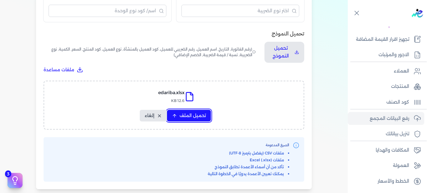
click at [192, 110] on button "تحميل الملف" at bounding box center [189, 116] width 44 height 12
select select "رقم الفاتورة"
select select "أسم العميل"
select select "الرقم الضريبي"
select select "وصف البند"
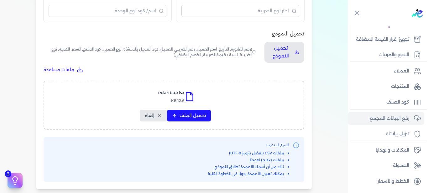
select select "سيريال المنتج"
select select "السعر"
select select "الكمية"
select select "نوع الضريبة"
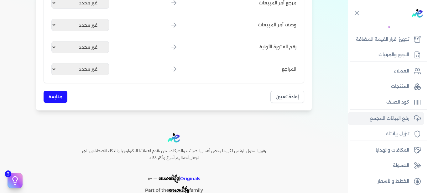
scroll to position [832, 0]
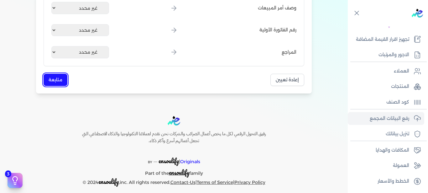
click at [55, 78] on button "متابعة" at bounding box center [56, 80] width 24 height 12
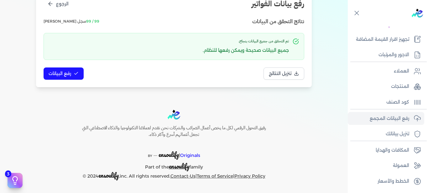
scroll to position [90, 0]
click at [49, 73] on button "رفع البيانات" at bounding box center [64, 73] width 40 height 12
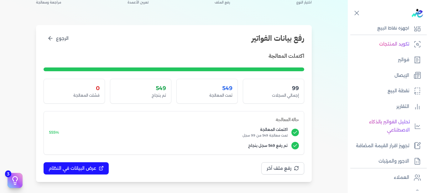
scroll to position [31, 0]
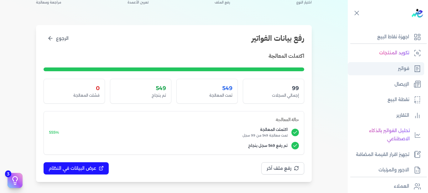
click at [370, 66] on link "فواتير" at bounding box center [386, 68] width 77 height 13
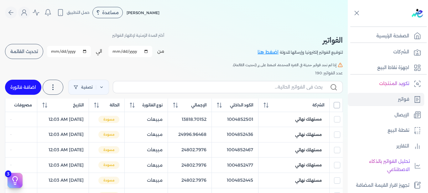
click at [334, 106] on input "All items unselected" at bounding box center [337, 105] width 6 height 6
checkbox input "true"
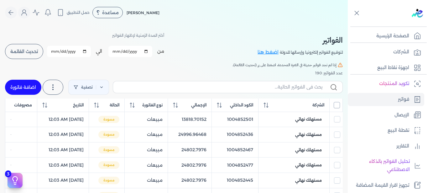
checkbox input "true"
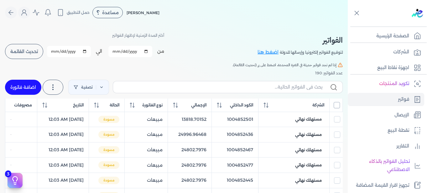
checkbox input "true"
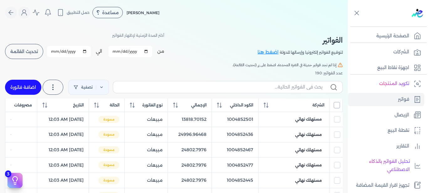
checkbox input "true"
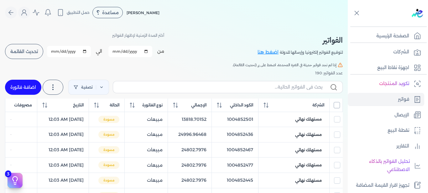
checkbox input "true"
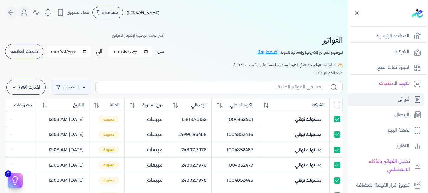
click at [335, 106] on input "All items unselected" at bounding box center [337, 105] width 6 height 6
checkbox input "false"
checkbox input "true"
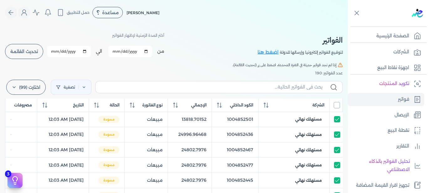
checkbox input "true"
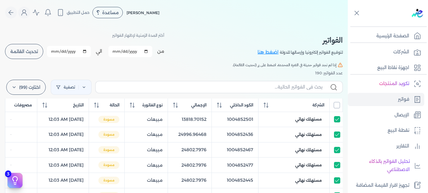
checkbox input "true"
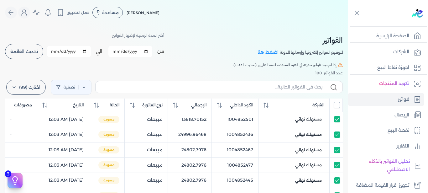
checkbox input "true"
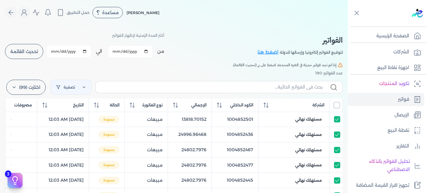
checkbox input "true"
click at [339, 105] on input "All items unselected" at bounding box center [337, 105] width 6 height 6
checkbox input "true"
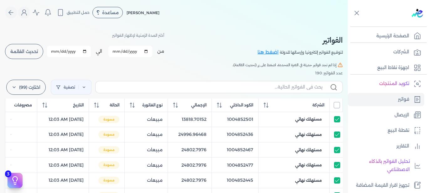
checkbox input "true"
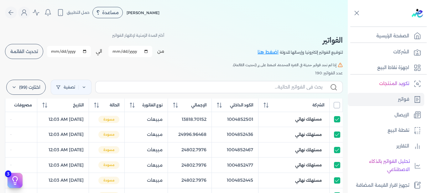
checkbox input "true"
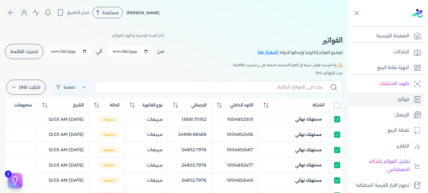
checkbox input "true"
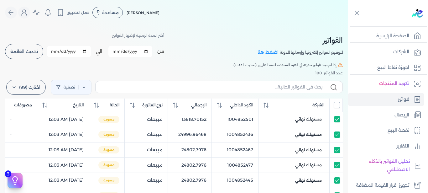
checkbox input "true"
click at [401, 98] on p "فواتير" at bounding box center [403, 99] width 11 height 8
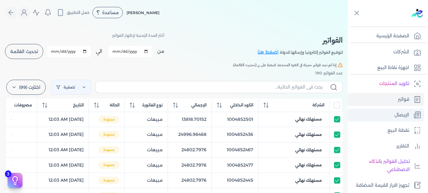
click at [404, 116] on p "الإيصال" at bounding box center [402, 115] width 15 height 8
click at [403, 99] on p "فواتير" at bounding box center [403, 99] width 11 height 8
click at [403, 122] on ul "تكويد المنتجات فواتير الإيصال نقطة البيع التقارير تحليل الفواتير بالذكاء الاصطن…" at bounding box center [386, 142] width 77 height 130
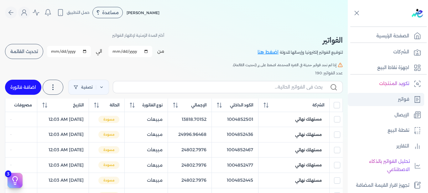
click at [404, 102] on p "فواتير" at bounding box center [403, 99] width 11 height 8
click at [404, 49] on p "الشركات" at bounding box center [402, 52] width 16 height 8
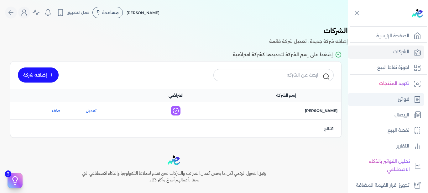
click at [404, 97] on p "فواتير" at bounding box center [403, 99] width 11 height 8
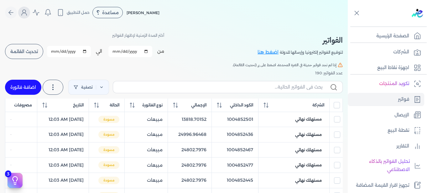
click at [28, 12] on icon "Global" at bounding box center [24, 13] width 8 height 8
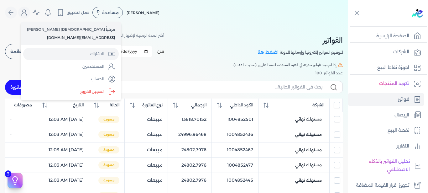
click at [69, 55] on link "الاشتراك" at bounding box center [71, 54] width 96 height 13
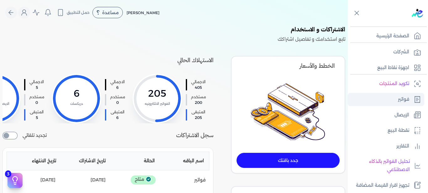
click at [405, 98] on p "فواتير" at bounding box center [403, 99] width 11 height 8
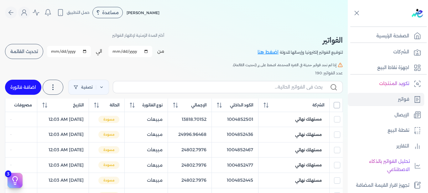
click at [337, 103] on input "All items unselected" at bounding box center [337, 105] width 6 height 6
checkbox input "true"
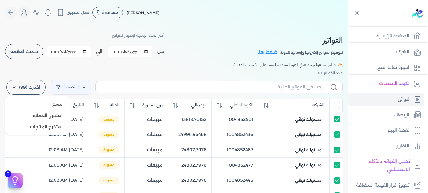
click at [26, 85] on label "اختارت (99)" at bounding box center [26, 87] width 40 height 15
click at [48, 103] on button "مسح" at bounding box center [38, 103] width 60 height 11
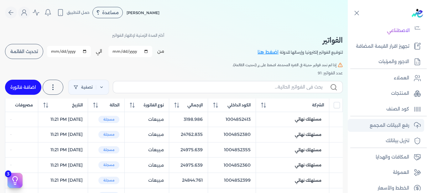
scroll to position [146, 0]
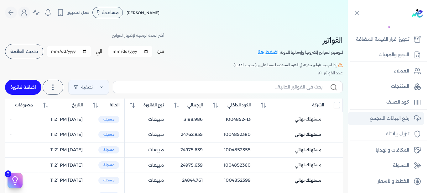
click at [402, 119] on p "رفع البيانات المجمع" at bounding box center [390, 118] width 40 height 8
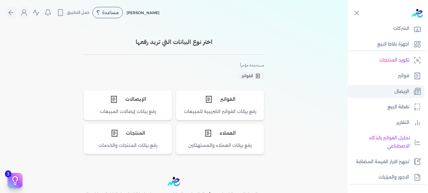
scroll to position [20, 0]
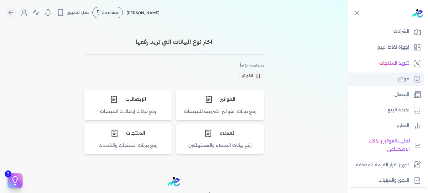
click at [404, 73] on link "فواتير" at bounding box center [386, 78] width 77 height 13
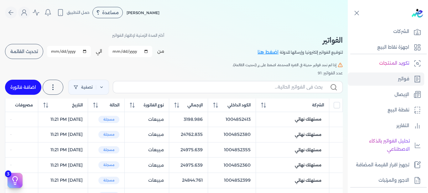
click at [34, 48] on button "تحديث القائمة" at bounding box center [24, 51] width 38 height 15
click at [30, 50] on span "تحديث القائمة" at bounding box center [24, 51] width 28 height 4
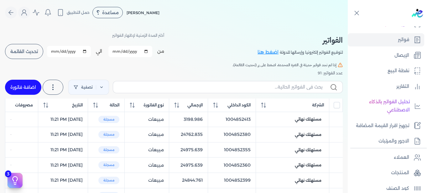
scroll to position [146, 0]
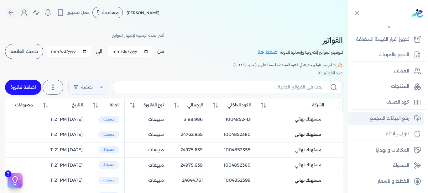
click at [398, 120] on p "رفع البيانات المجمع" at bounding box center [390, 118] width 40 height 8
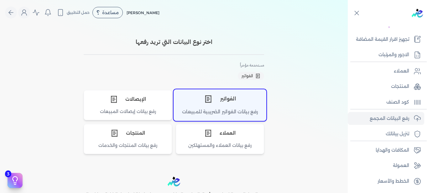
click at [235, 105] on div "الفواتير" at bounding box center [220, 98] width 92 height 19
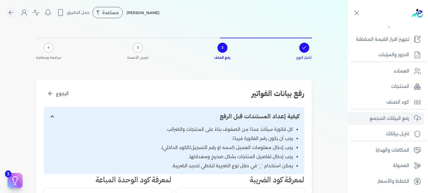
scroll to position [188, 0]
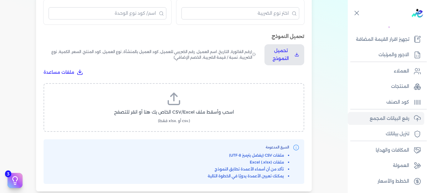
click at [174, 97] on line at bounding box center [174, 97] width 0 height 8
click at [0, 0] on input "اسحب وأسقط ملف CSV/Excel الخاص بك هنا أو انقر للتصفح (.csv أو .xlsx فقط)" at bounding box center [0, 0] width 0 height 0
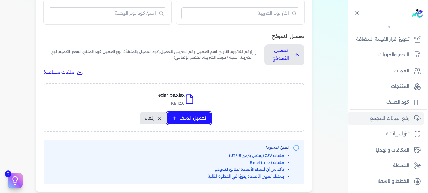
click at [196, 120] on span "تحميل الملف" at bounding box center [193, 118] width 26 height 7
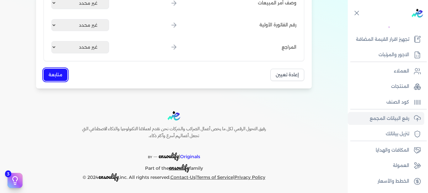
click at [58, 70] on button "متابعة" at bounding box center [56, 75] width 24 height 12
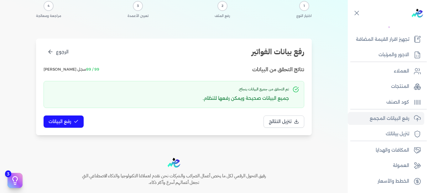
scroll to position [27, 0]
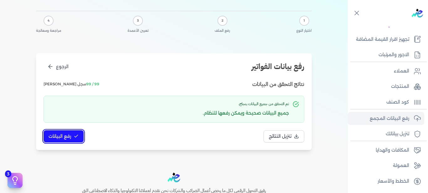
click at [64, 132] on button "رفع البيانات" at bounding box center [64, 136] width 40 height 12
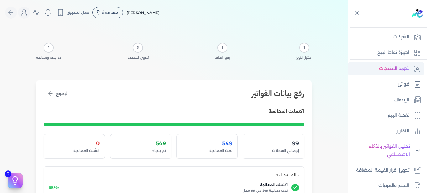
scroll to position [0, 0]
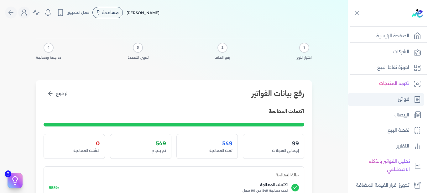
click at [402, 100] on p "فواتير" at bounding box center [403, 99] width 11 height 8
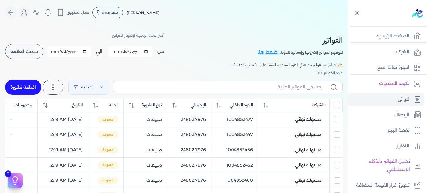
click at [30, 53] on span "تحديث القائمة" at bounding box center [24, 51] width 28 height 4
click at [337, 103] on input "All items unselected" at bounding box center [337, 105] width 6 height 6
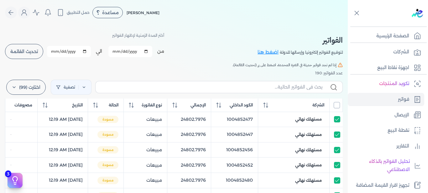
click at [337, 103] on input "All items unselected" at bounding box center [337, 105] width 6 height 6
click at [25, 11] on circle "Global" at bounding box center [24, 11] width 3 height 3
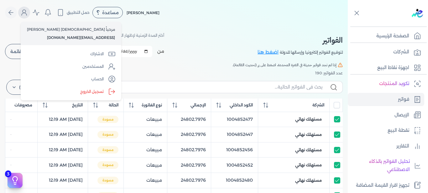
click at [25, 11] on circle "Global" at bounding box center [24, 11] width 3 height 3
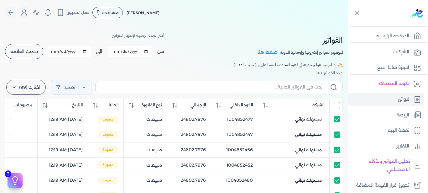
click at [336, 103] on input "All items unselected" at bounding box center [337, 105] width 6 height 6
click at [39, 87] on label "اختارت (99)" at bounding box center [26, 87] width 40 height 15
click at [45, 102] on button "مسح" at bounding box center [38, 103] width 60 height 11
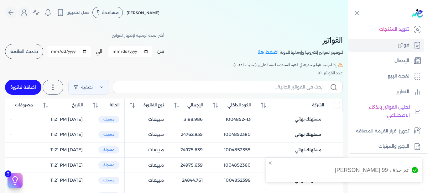
scroll to position [146, 0]
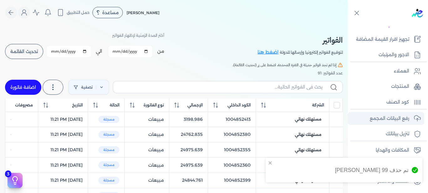
click at [392, 121] on p "رفع البيانات المجمع" at bounding box center [390, 118] width 40 height 8
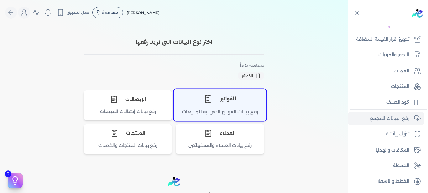
click at [219, 103] on div "الفواتير" at bounding box center [220, 98] width 92 height 19
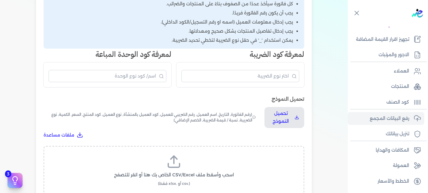
scroll to position [188, 0]
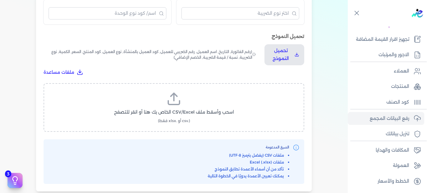
click at [186, 99] on label "اسحب وأسقط ملف CSV/Excel الخاص بك هنا أو انقر للتصفح (.csv أو .xlsx فقط)" at bounding box center [174, 107] width 245 height 32
click at [0, 0] on input "اسحب وأسقط ملف CSV/Excel الخاص بك هنا أو انقر للتصفح (.csv أو .xlsx فقط)" at bounding box center [0, 0] width 0 height 0
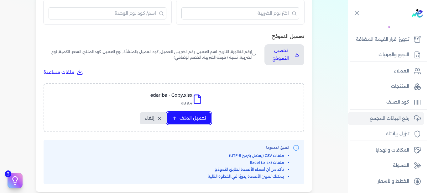
click at [196, 115] on span "تحميل الملف" at bounding box center [193, 118] width 26 height 7
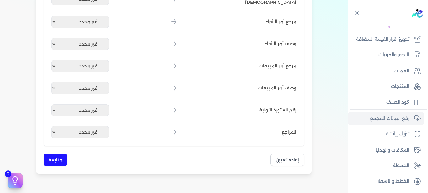
scroll to position [815, 0]
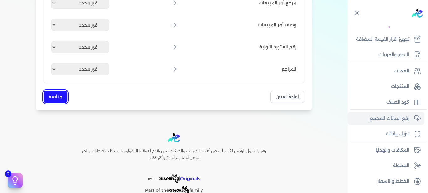
click at [66, 93] on button "متابعة" at bounding box center [56, 97] width 24 height 12
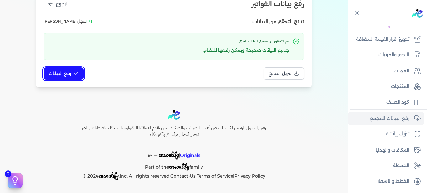
click at [71, 72] on span "رفع البيانات" at bounding box center [60, 73] width 23 height 7
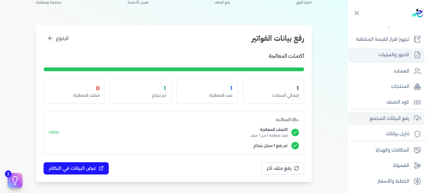
scroll to position [52, 0]
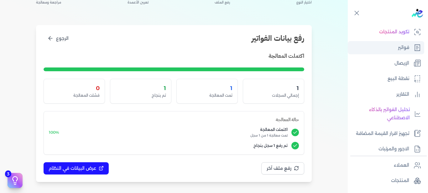
click at [404, 50] on p "فواتير" at bounding box center [403, 48] width 11 height 8
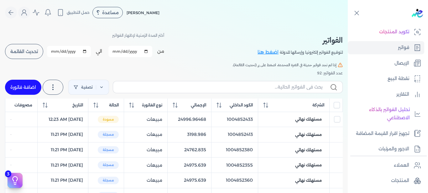
click at [21, 51] on span "تحديث القائمة" at bounding box center [24, 51] width 28 height 4
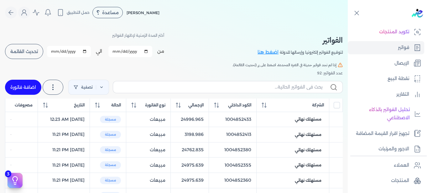
scroll to position [146, 0]
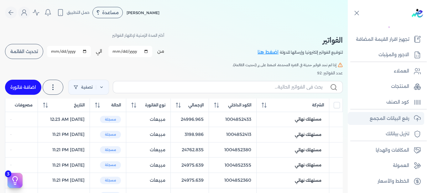
click at [395, 117] on p "رفع البيانات المجمع" at bounding box center [390, 118] width 40 height 8
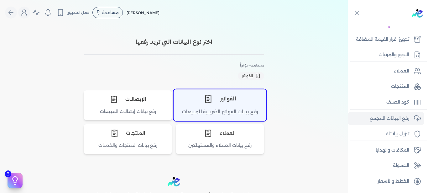
click at [212, 108] on div "الفواتير" at bounding box center [220, 98] width 92 height 19
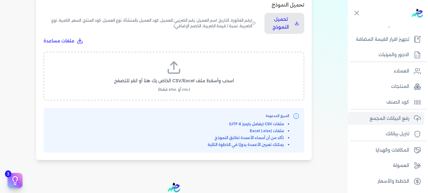
scroll to position [188, 0]
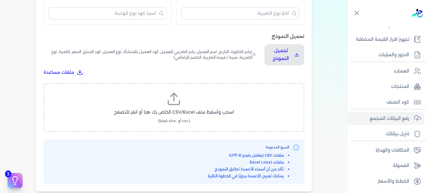
click at [169, 115] on span "اسحب وأسقط ملف CSV/Excel الخاص بك هنا أو انقر للتصفح" at bounding box center [174, 112] width 120 height 7
click at [0, 0] on input "اسحب وأسقط ملف CSV/Excel الخاص بك هنا أو انقر للتصفح (.csv أو .xlsx فقط)" at bounding box center [0, 0] width 0 height 0
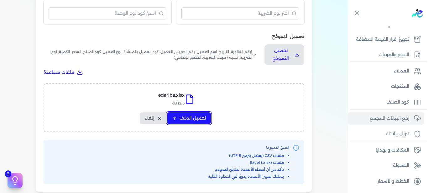
click at [193, 118] on span "تحميل الملف" at bounding box center [193, 118] width 26 height 7
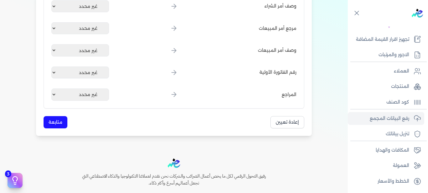
scroll to position [837, 0]
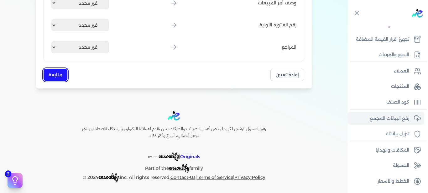
drag, startPoint x: 61, startPoint y: 71, endPoint x: 78, endPoint y: 85, distance: 22.1
click at [61, 71] on button "متابعة" at bounding box center [56, 75] width 24 height 12
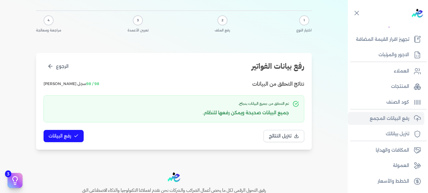
scroll to position [27, 0]
click at [71, 135] on span "رفع البيانات" at bounding box center [60, 136] width 23 height 7
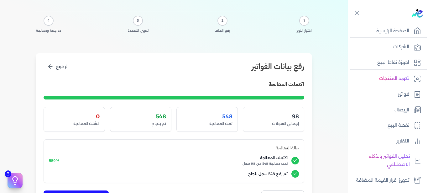
scroll to position [0, 0]
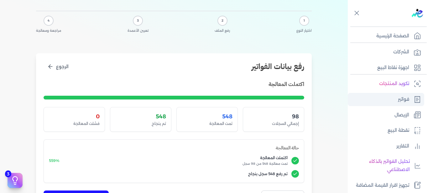
click at [402, 96] on p "فواتير" at bounding box center [403, 99] width 11 height 8
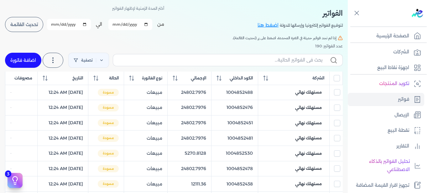
click at [27, 25] on span "تحديث القائمة" at bounding box center [24, 24] width 28 height 4
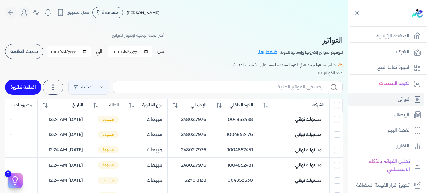
click at [38, 51] on span "تحديث القائمة" at bounding box center [24, 51] width 28 height 4
click at [35, 50] on span "تحديث القائمة" at bounding box center [24, 51] width 28 height 4
click at [31, 49] on span "تحديث القائمة" at bounding box center [24, 51] width 28 height 4
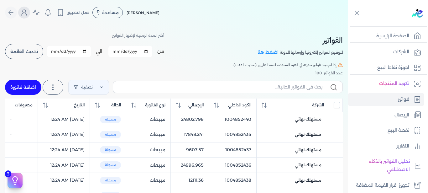
click at [27, 16] on icon "Global" at bounding box center [24, 13] width 8 height 8
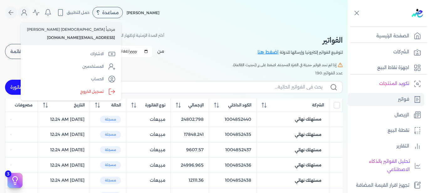
click at [67, 91] on label "تسجيل الخروج" at bounding box center [71, 91] width 96 height 13
click at [348, 25] on input "Close" at bounding box center [348, 25] width 0 height 0
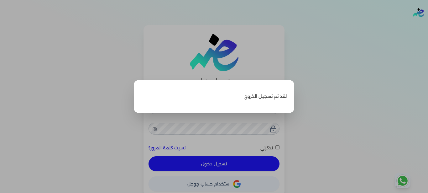
click at [208, 135] on label "Close" at bounding box center [214, 96] width 428 height 193
click at [428, 25] on input "Close" at bounding box center [428, 25] width 0 height 0
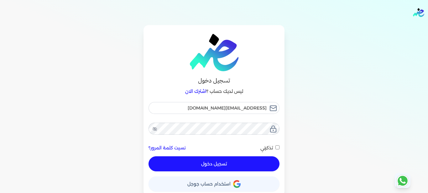
click at [215, 163] on button "تسجيل دخول" at bounding box center [214, 163] width 131 height 15
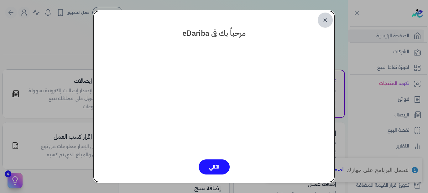
click at [326, 19] on link "✕" at bounding box center [325, 20] width 15 height 15
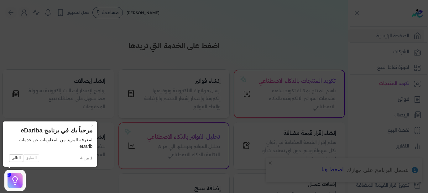
click at [94, 125] on button "×" at bounding box center [92, 125] width 10 height 9
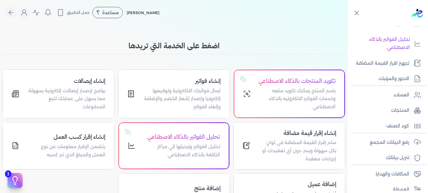
scroll to position [146, 0]
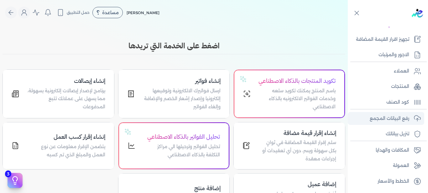
click at [372, 119] on p "رفع البيانات المجمع" at bounding box center [390, 118] width 40 height 8
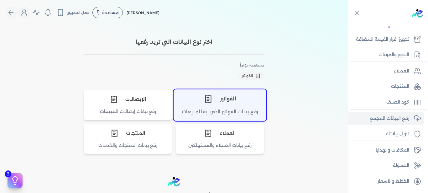
click at [225, 112] on div "رفع بيانات الفواتير الضريبية للمبيعات" at bounding box center [220, 114] width 92 height 12
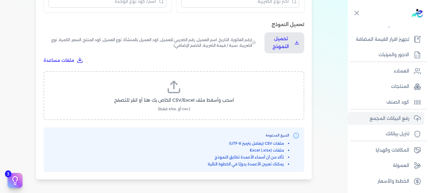
scroll to position [209, 0]
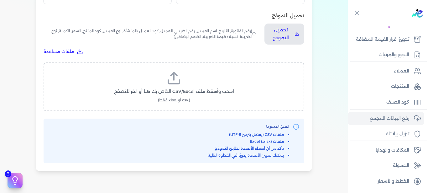
click at [200, 87] on label "اسحب وأسقط ملف CSV/Excel الخاص بك هنا أو انقر للتصفح (.csv أو .xlsx فقط)" at bounding box center [174, 87] width 245 height 32
click at [0, 0] on input "اسحب وأسقط ملف CSV/Excel الخاص بك هنا أو انقر للتصفح (.csv أو .xlsx فقط)" at bounding box center [0, 0] width 0 height 0
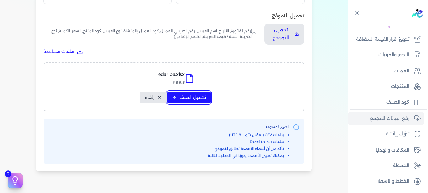
click at [190, 94] on button "تحميل الملف" at bounding box center [189, 98] width 44 height 12
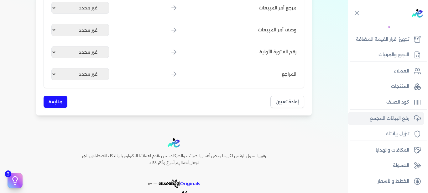
scroll to position [837, 0]
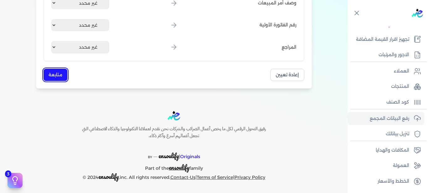
click at [53, 75] on button "متابعة" at bounding box center [56, 75] width 24 height 12
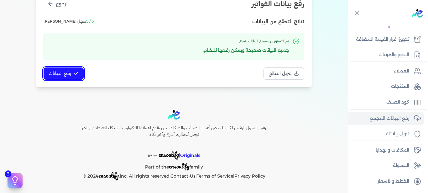
click at [53, 75] on span "رفع البيانات" at bounding box center [60, 73] width 23 height 7
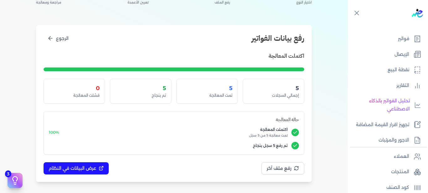
scroll to position [0, 0]
